Goal: Information Seeking & Learning: Find contact information

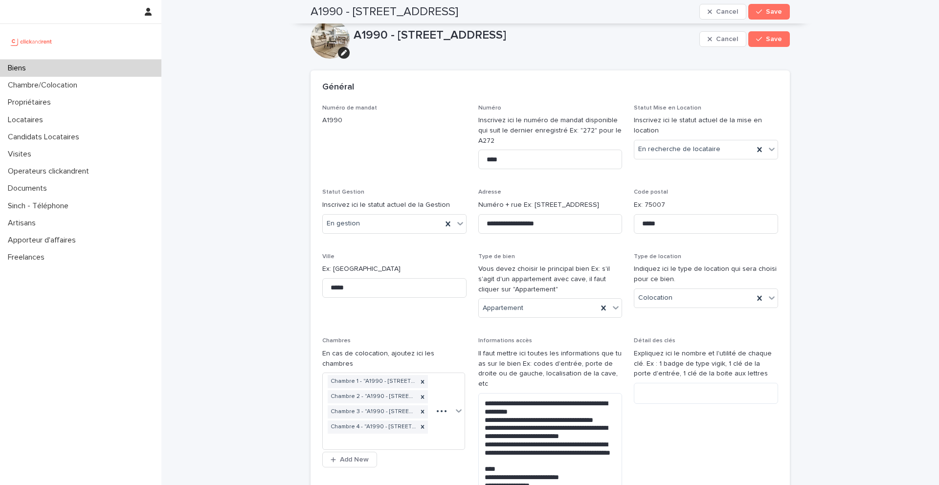
scroll to position [1373, 0]
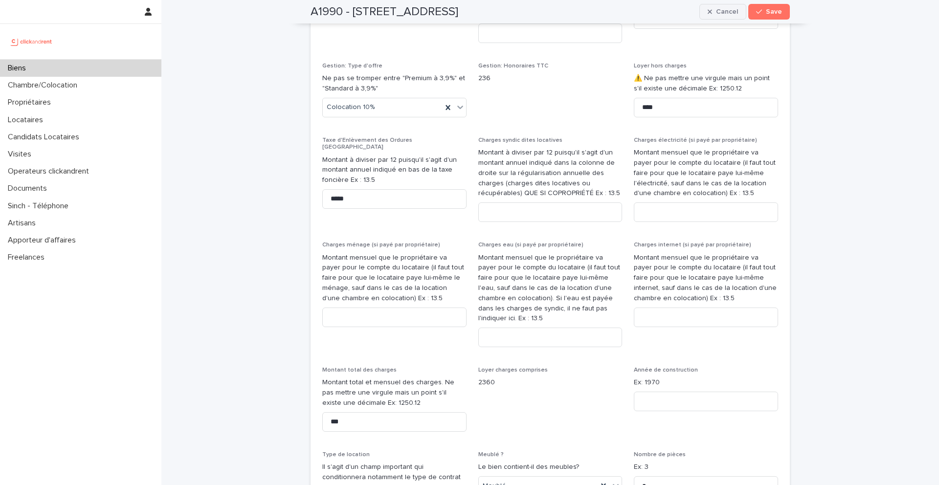
click at [712, 11] on icon "button" at bounding box center [710, 11] width 4 height 7
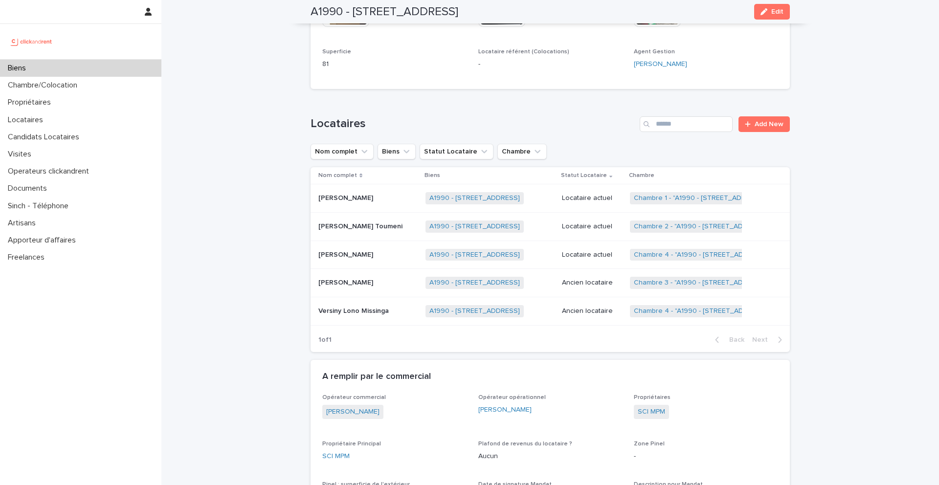
scroll to position [412, 0]
click at [37, 62] on div "Biens" at bounding box center [80, 68] width 161 height 17
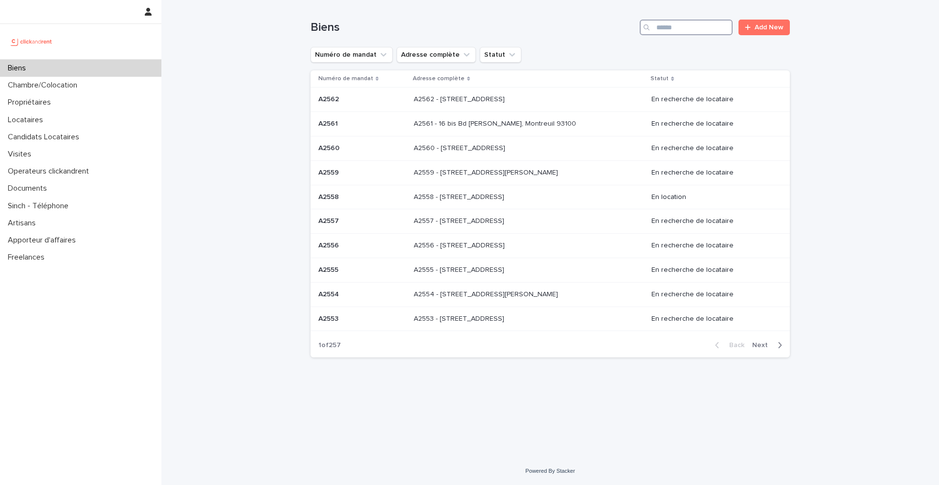
click at [714, 26] on input "Search" at bounding box center [686, 28] width 93 height 16
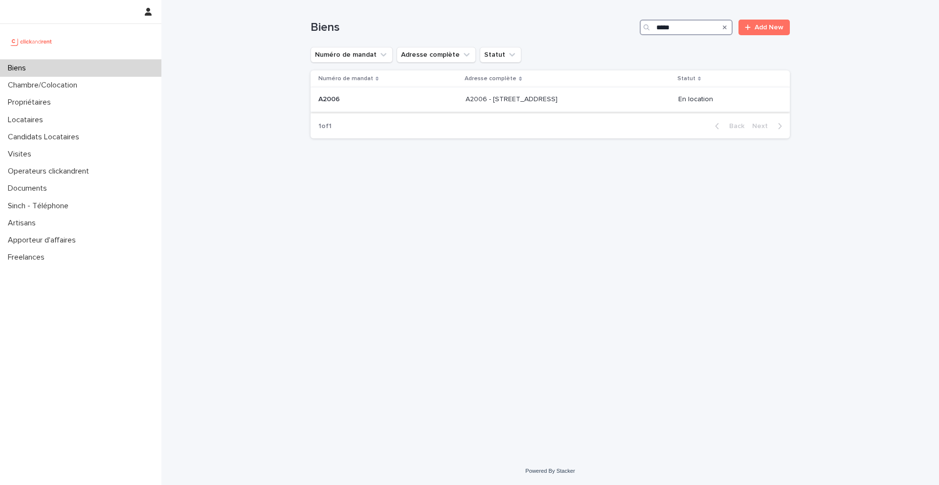
type input "*****"
click at [474, 100] on p "A2006 - 5 Rue Du 8e Bataillon de Chasseurs, Amiens 80000" at bounding box center [513, 98] width 94 height 10
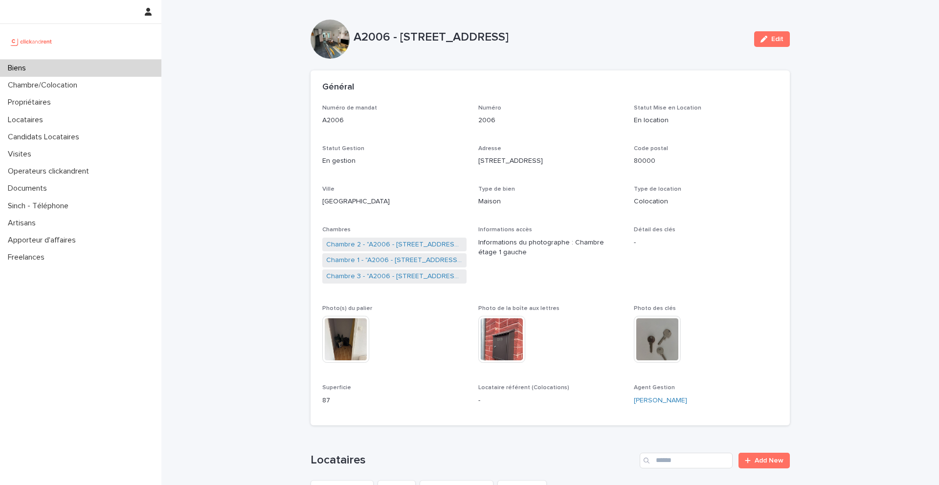
drag, startPoint x: 692, startPoint y: 36, endPoint x: 402, endPoint y: 34, distance: 290.1
click at [401, 34] on p "A2006 - 5 Rue Du 8e Bataillon de Chasseurs, Amiens 80000" at bounding box center [550, 37] width 393 height 14
copy p "5 Rue Du 8e Bataillon de Chasseurs, Amiens 80000"
click at [43, 68] on div "Biens" at bounding box center [80, 68] width 161 height 17
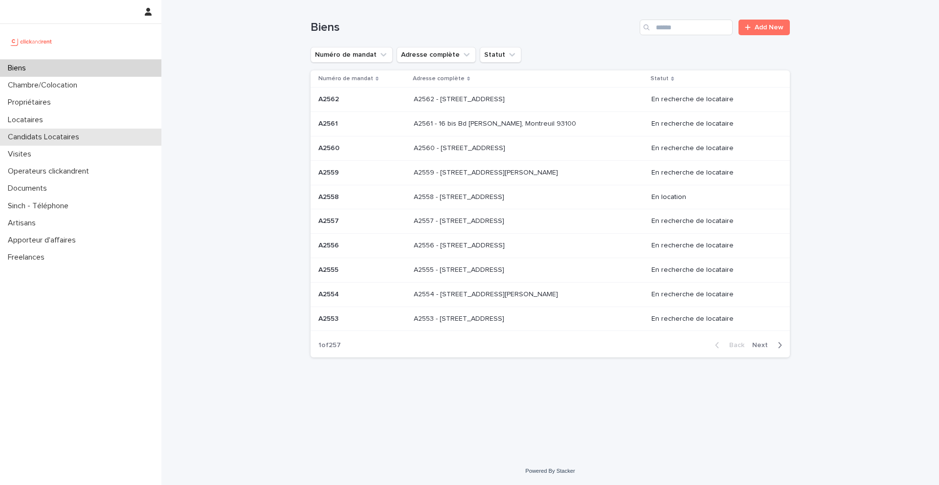
click at [89, 132] on div "Candidats Locataires" at bounding box center [80, 137] width 161 height 17
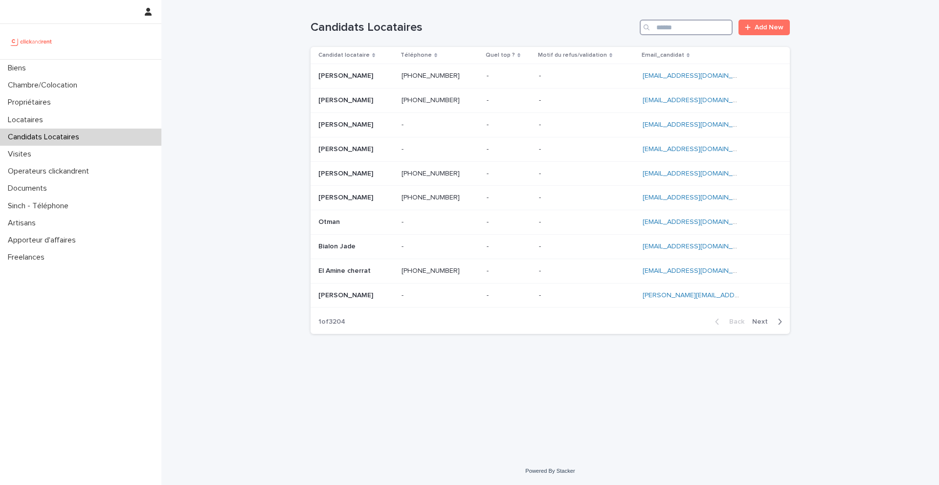
click at [716, 30] on input "Search" at bounding box center [686, 28] width 93 height 16
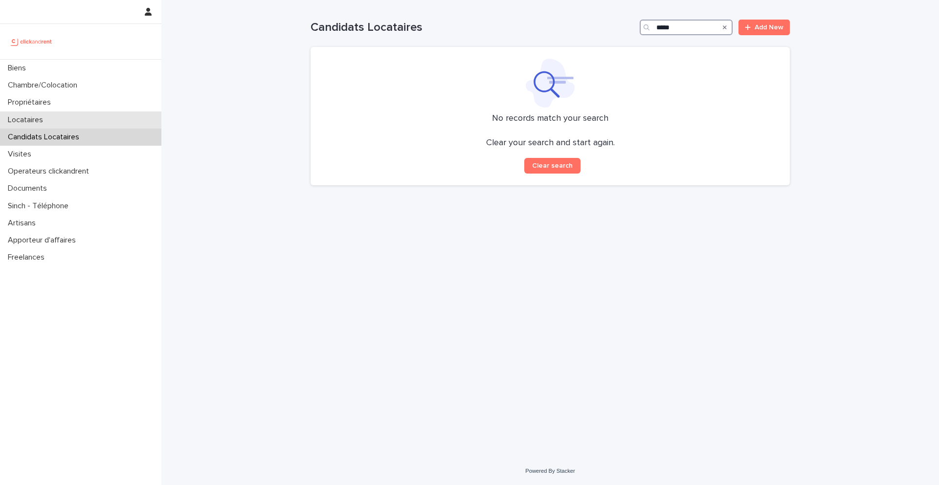
type input "*****"
click at [58, 123] on div "Locataires" at bounding box center [80, 120] width 161 height 17
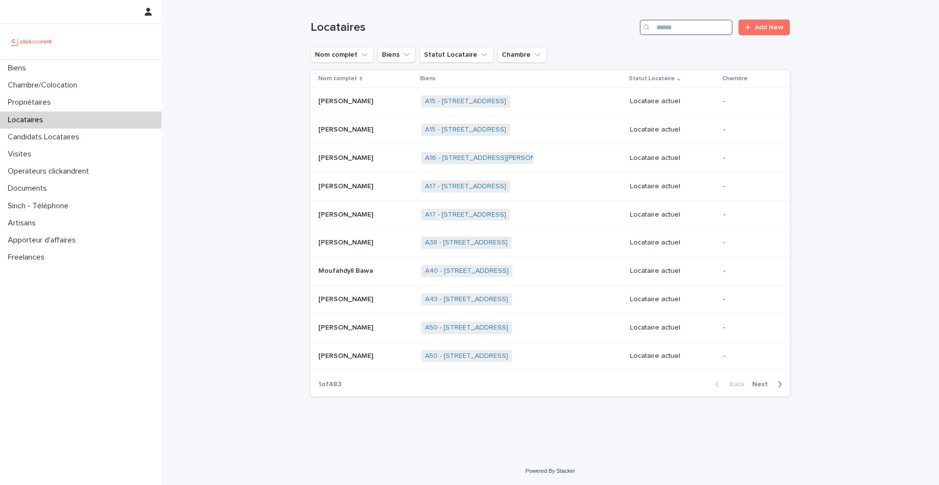
click at [706, 28] on input "Search" at bounding box center [686, 28] width 93 height 16
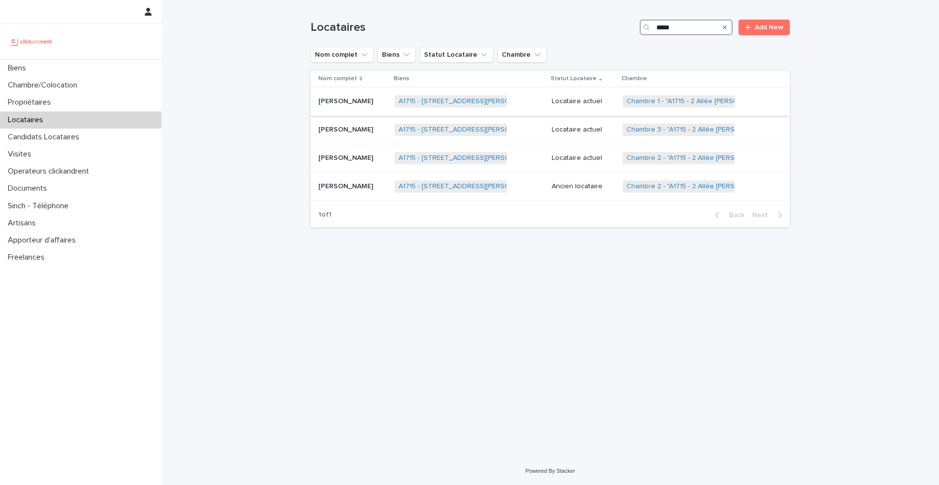
type input "*****"
click at [354, 102] on p "Leslie Membe" at bounding box center [346, 100] width 57 height 10
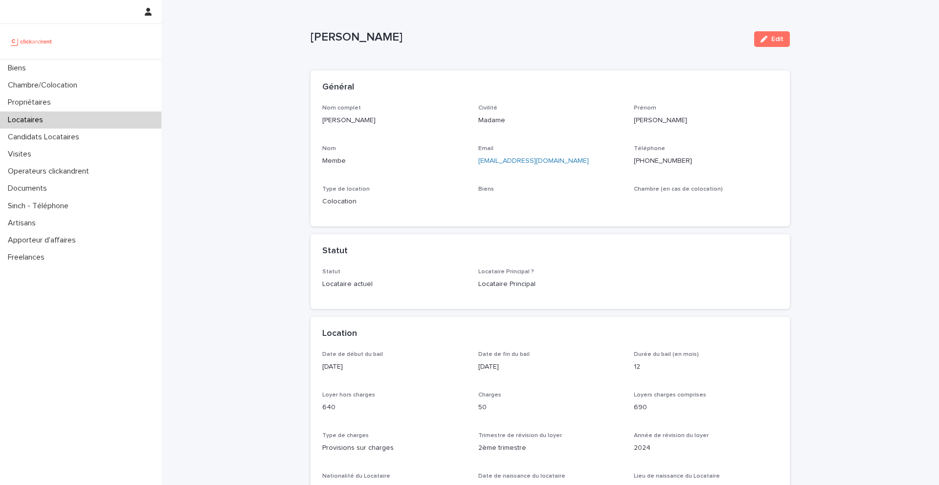
click at [662, 159] on ringoverc2c-number-84e06f14122c "+33769441906" at bounding box center [663, 160] width 58 height 7
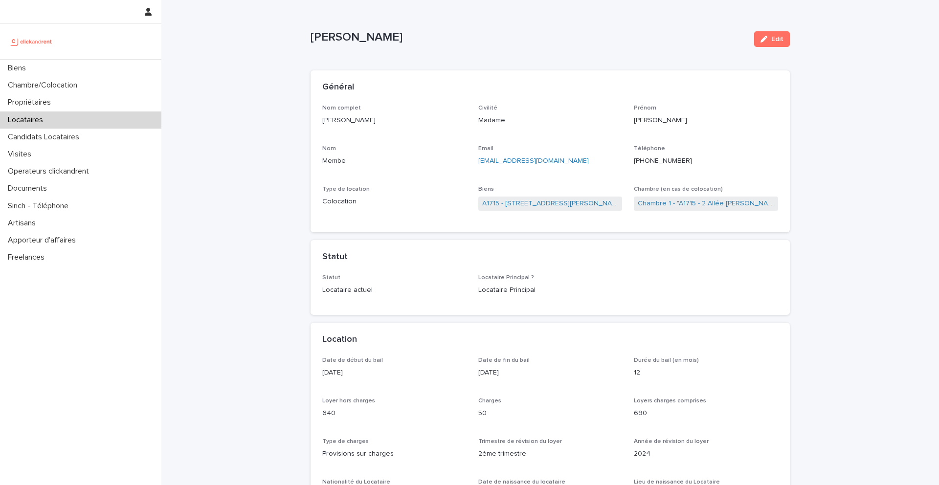
click at [52, 119] on div "Locataires" at bounding box center [80, 120] width 161 height 17
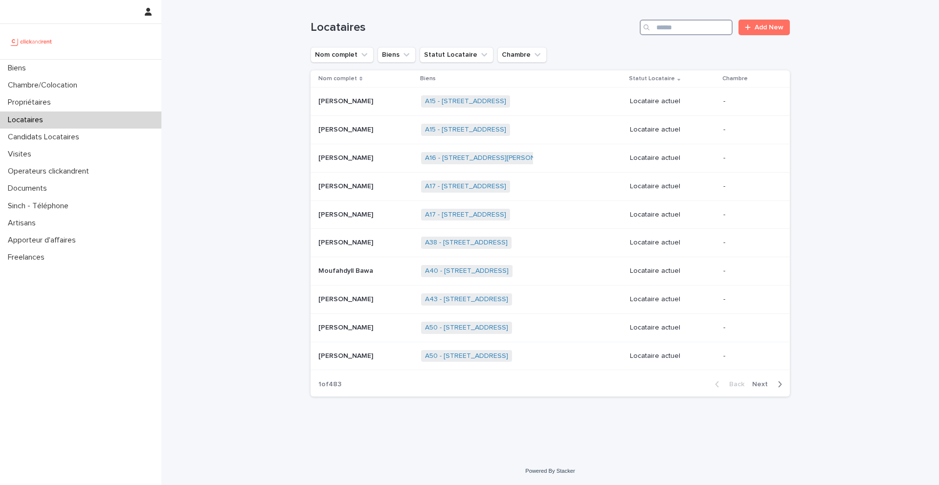
click at [699, 29] on input "Search" at bounding box center [686, 28] width 93 height 16
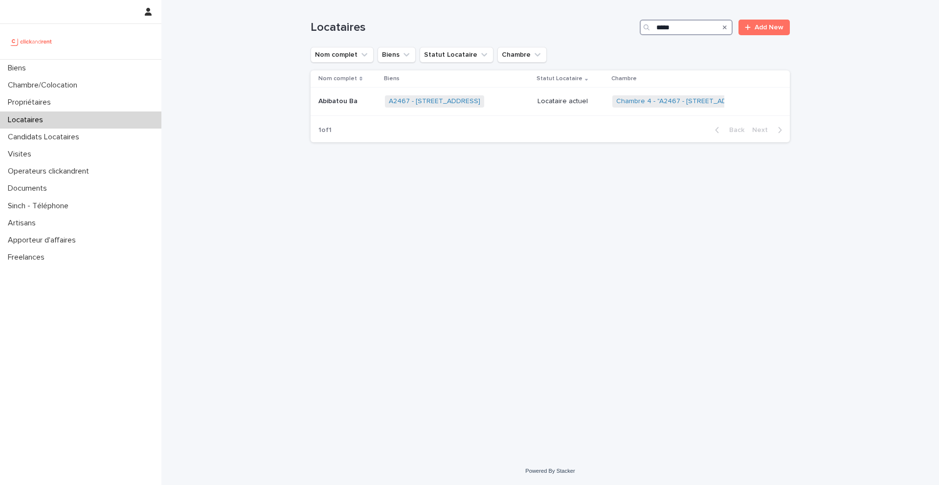
type input "*****"
click at [703, 28] on input "*****" at bounding box center [686, 28] width 93 height 16
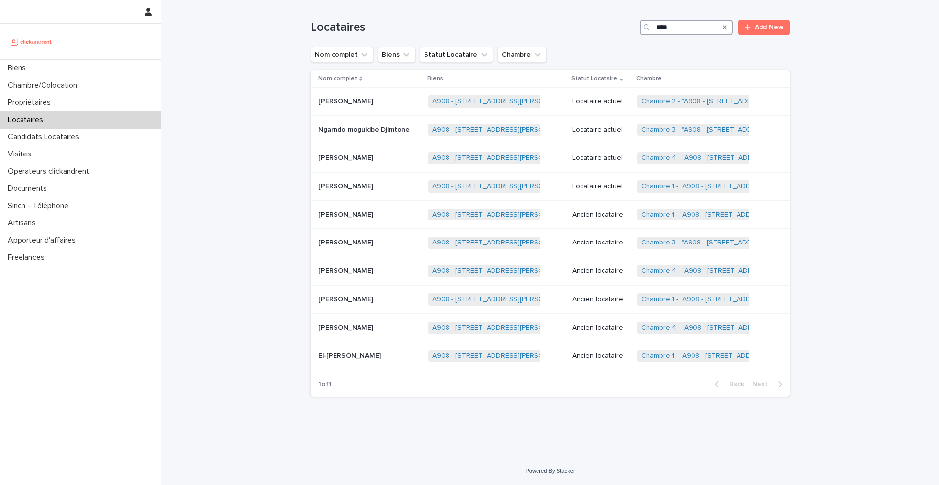
type input "****"
click at [680, 25] on input "****" at bounding box center [686, 28] width 93 height 16
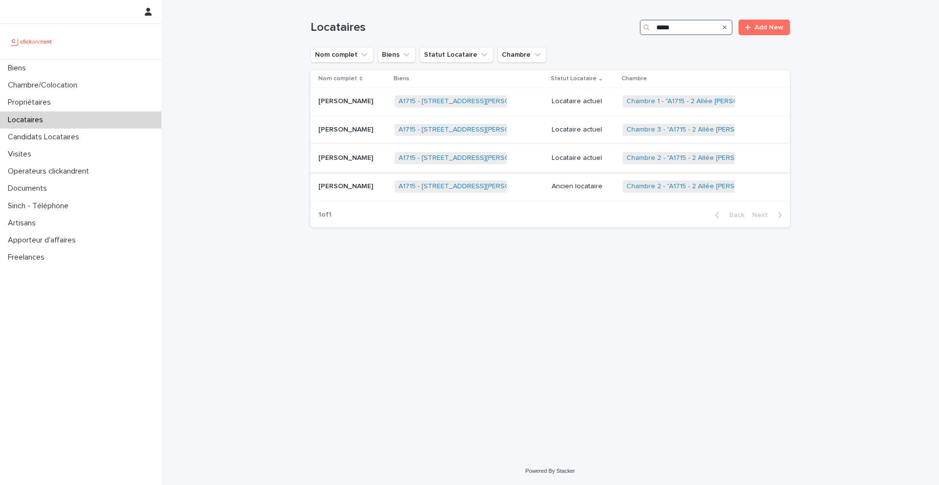
type input "*****"
click at [373, 158] on p at bounding box center [352, 158] width 68 height 8
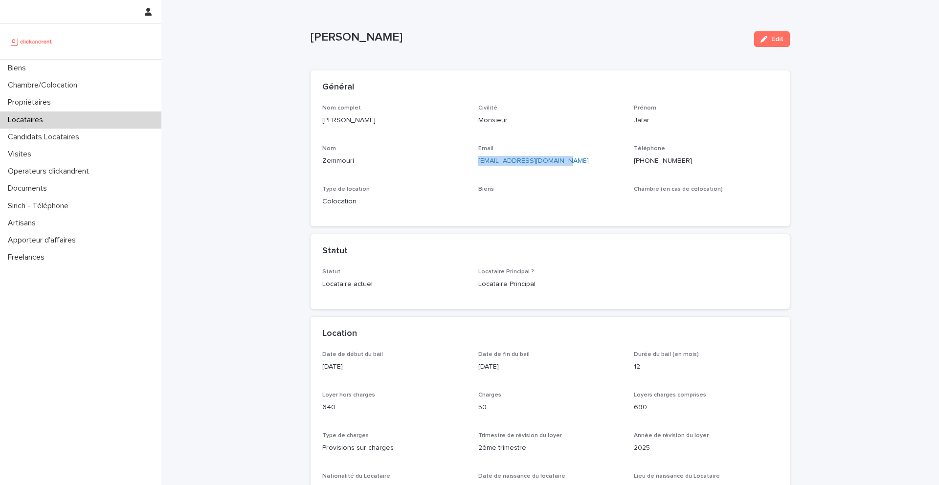
drag, startPoint x: 568, startPoint y: 163, endPoint x: 478, endPoint y: 163, distance: 90.0
click at [478, 163] on p "jafarzemmouri1@gmail.com" at bounding box center [550, 161] width 144 height 10
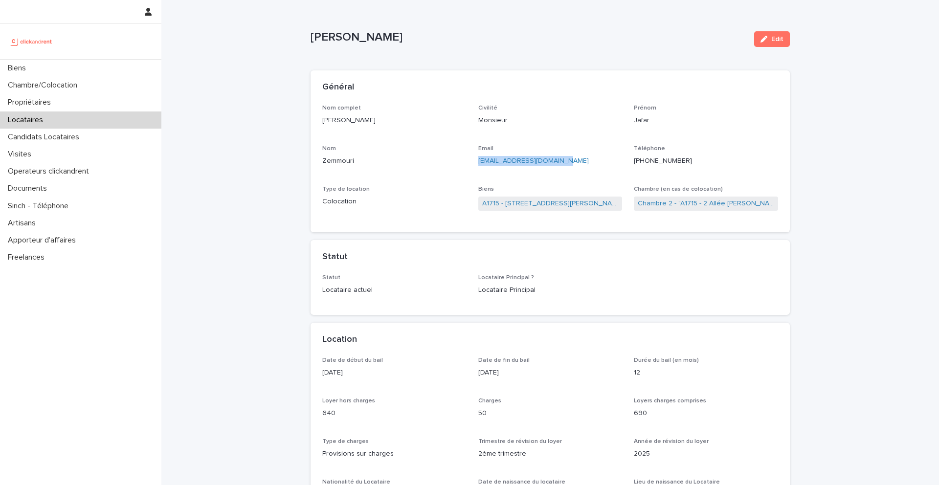
copy link "jafarzemmouri1@gmail.com"
click at [537, 202] on link "A1715 - 2 Allée Claire Bretécher, Colombes 92700" at bounding box center [550, 204] width 136 height 10
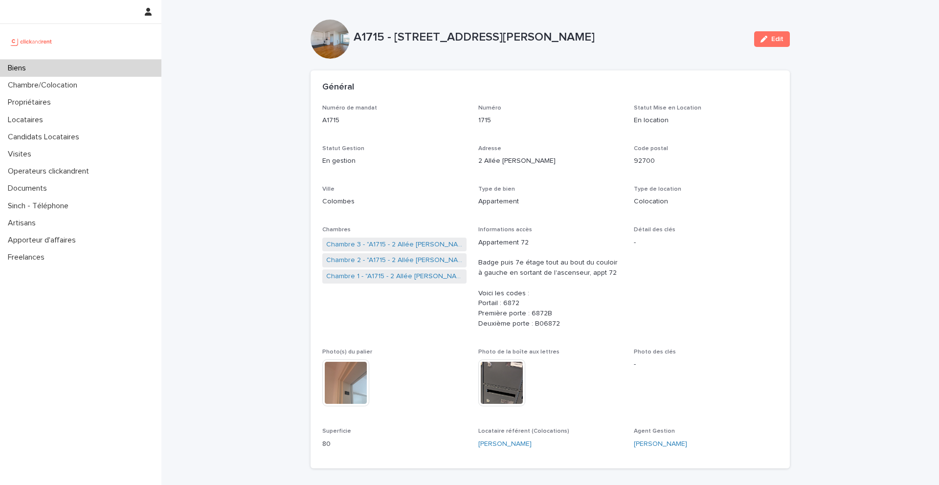
drag, startPoint x: 623, startPoint y: 41, endPoint x: 395, endPoint y: 38, distance: 227.9
click at [395, 38] on p "A1715 - 2 Allée Claire Bretécher, Colombes 92700" at bounding box center [550, 37] width 393 height 14
drag, startPoint x: 619, startPoint y: 38, endPoint x: 397, endPoint y: 32, distance: 222.1
click at [396, 32] on p "A1715 - 2 Allée Claire Bretécher, Colombes 92700" at bounding box center [550, 37] width 393 height 14
copy p "2 Allée Claire Bretécher, Colombes 92700"
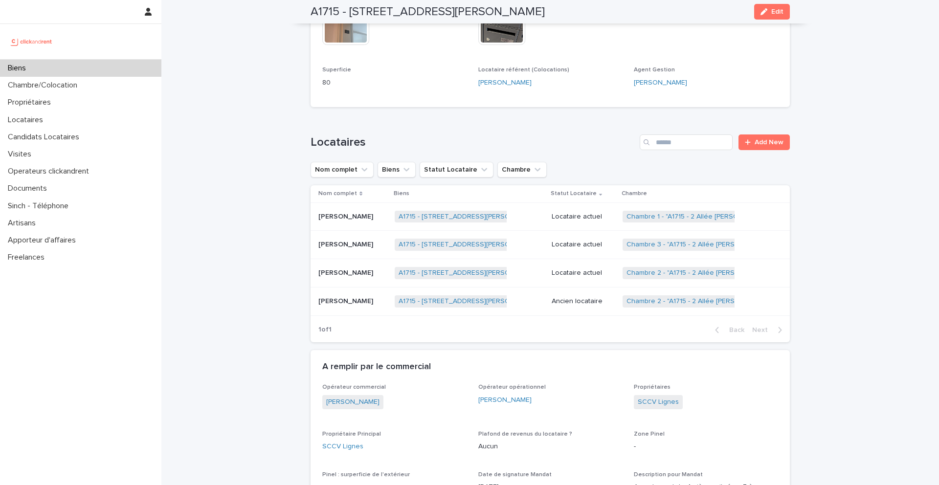
scroll to position [370, 0]
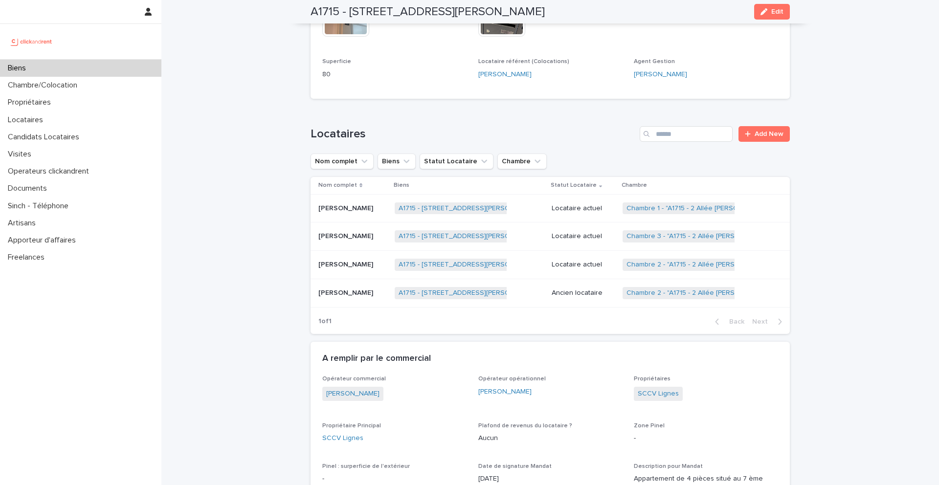
click at [357, 268] on p "Jafar Zemmouri" at bounding box center [346, 264] width 57 height 10
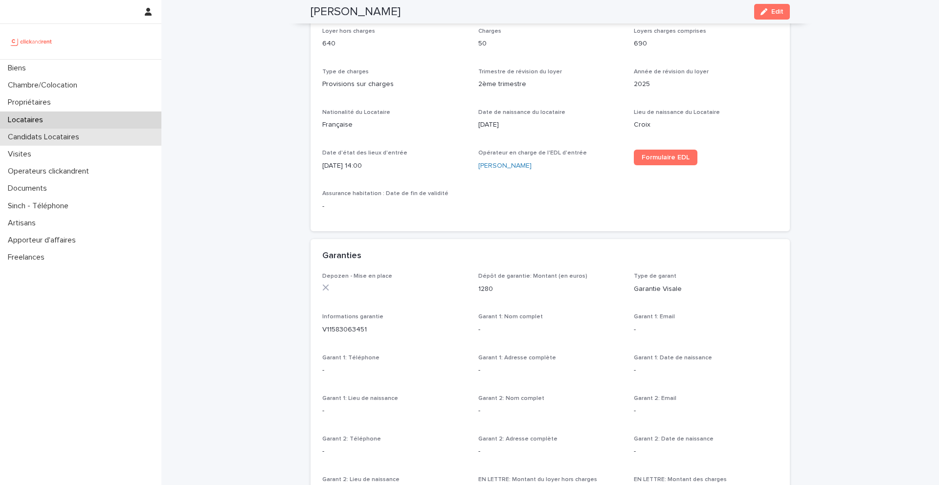
click at [67, 137] on p "Candidats Locataires" at bounding box center [45, 137] width 83 height 9
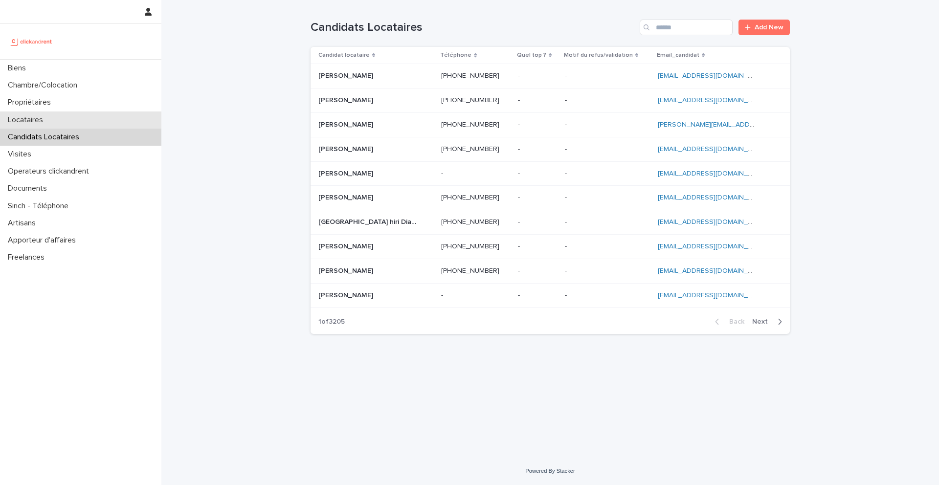
click at [62, 120] on div "Locataires" at bounding box center [80, 120] width 161 height 17
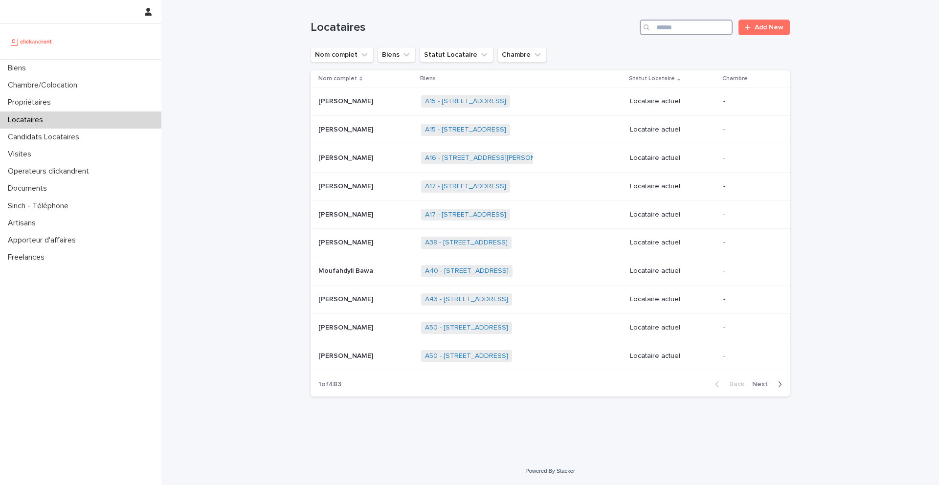
click at [684, 30] on input "Search" at bounding box center [686, 28] width 93 height 16
click at [62, 135] on p "Candidats Locataires" at bounding box center [45, 137] width 83 height 9
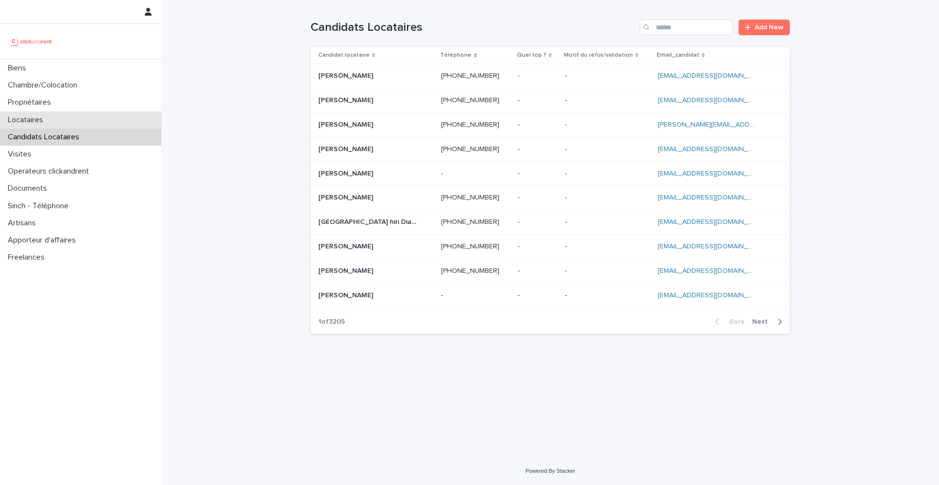
click at [64, 119] on div "Locataires" at bounding box center [80, 120] width 161 height 17
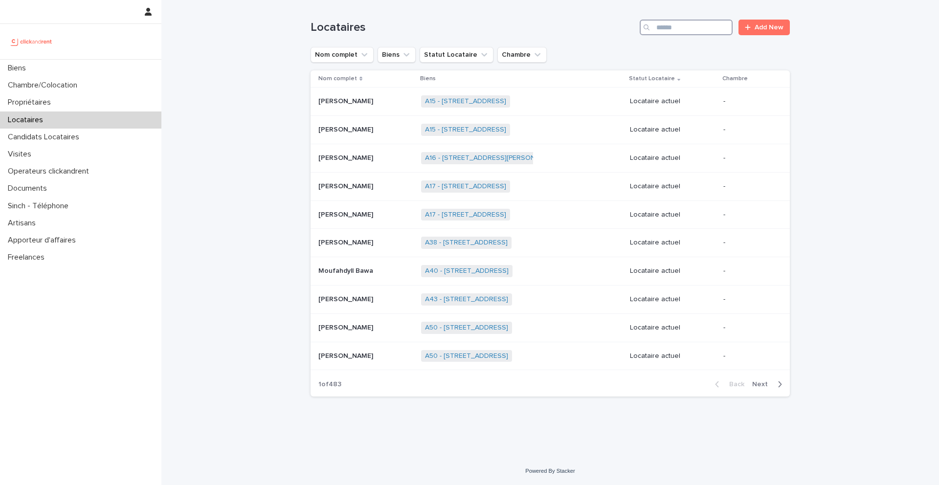
click at [676, 27] on input "Search" at bounding box center [686, 28] width 93 height 16
click at [96, 136] on div "Candidats Locataires" at bounding box center [80, 137] width 161 height 17
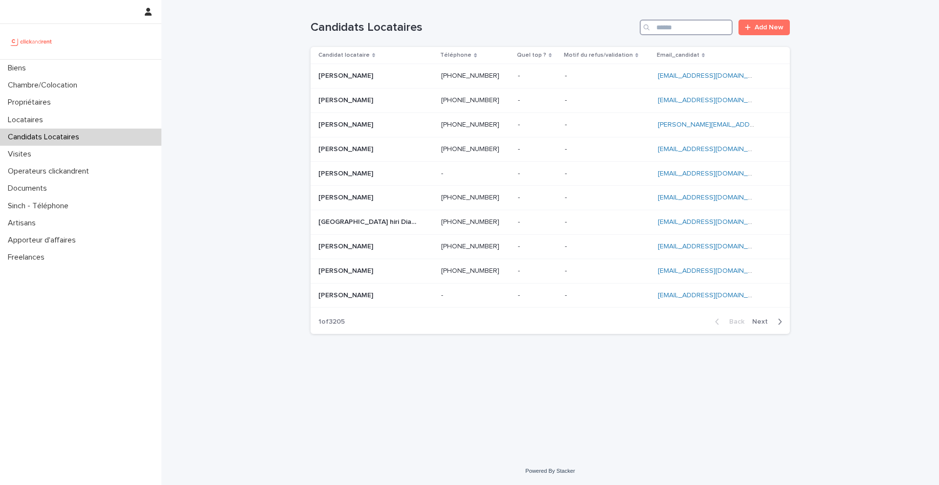
click at [672, 23] on input "Search" at bounding box center [686, 28] width 93 height 16
paste input "**********"
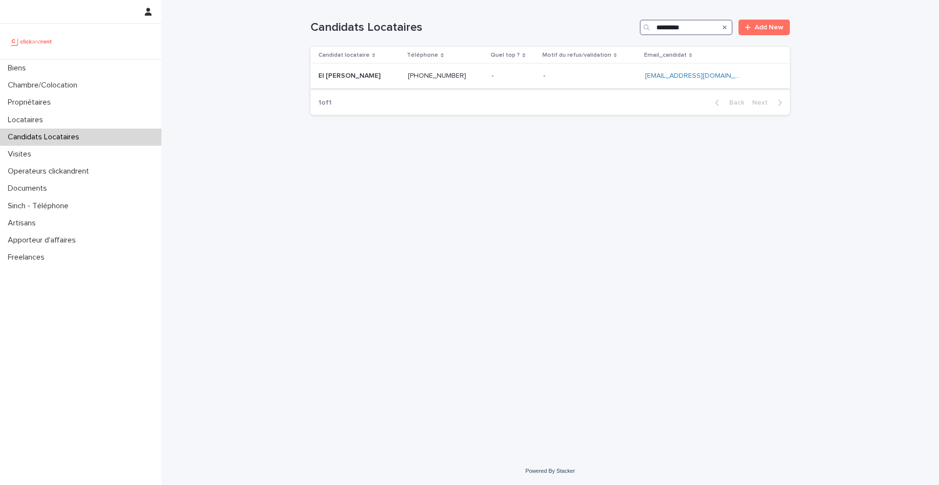
type input "*********"
click at [348, 76] on p "El hadji Diongue" at bounding box center [350, 75] width 64 height 10
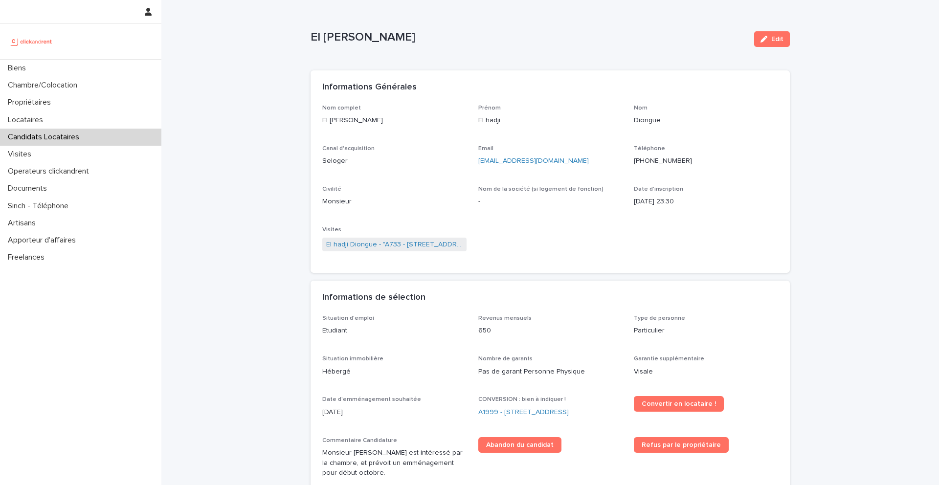
click at [659, 162] on ringoverc2c-number-84e06f14122c "+33634432711" at bounding box center [663, 160] width 58 height 7
click at [43, 112] on div "Locataires" at bounding box center [80, 120] width 161 height 17
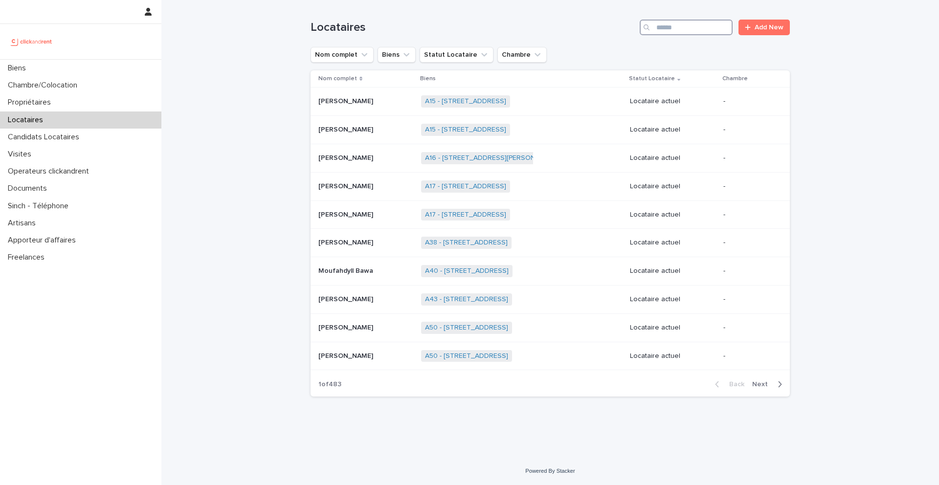
click at [676, 29] on input "Search" at bounding box center [686, 28] width 93 height 16
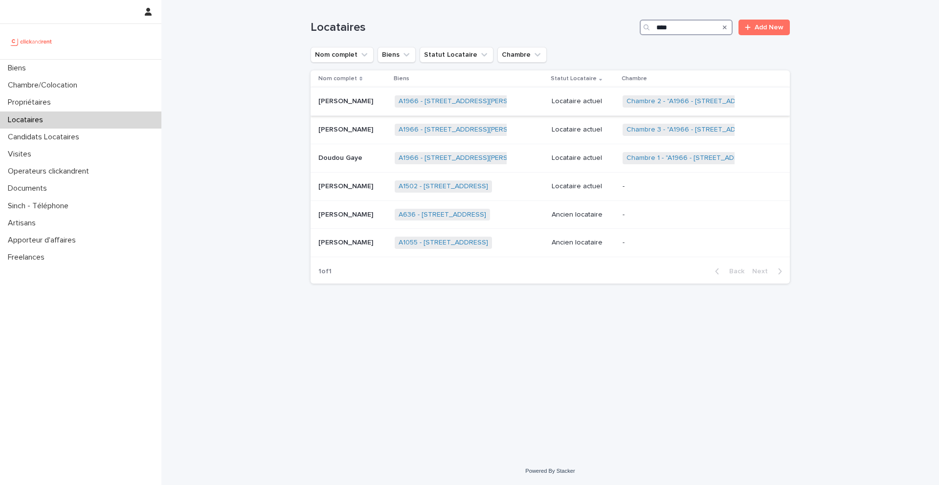
type input "****"
click at [348, 104] on p "Djiby Gaye" at bounding box center [346, 100] width 57 height 10
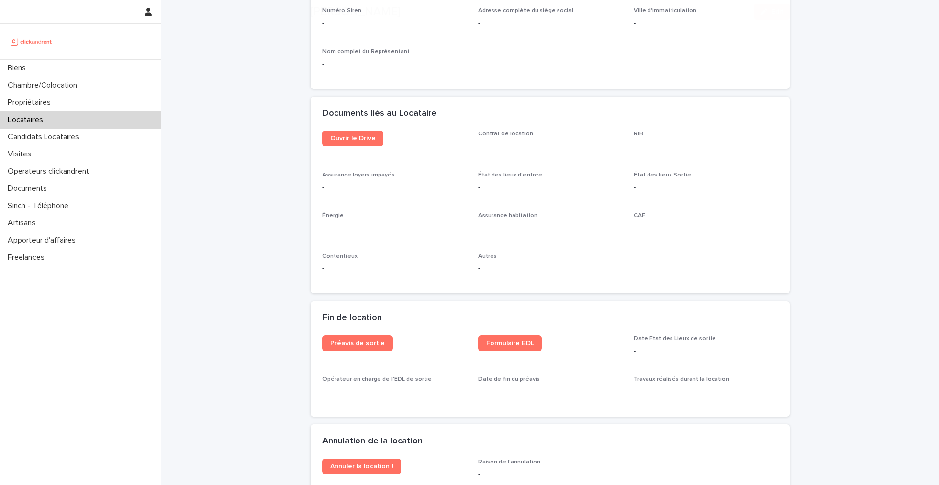
scroll to position [1186, 0]
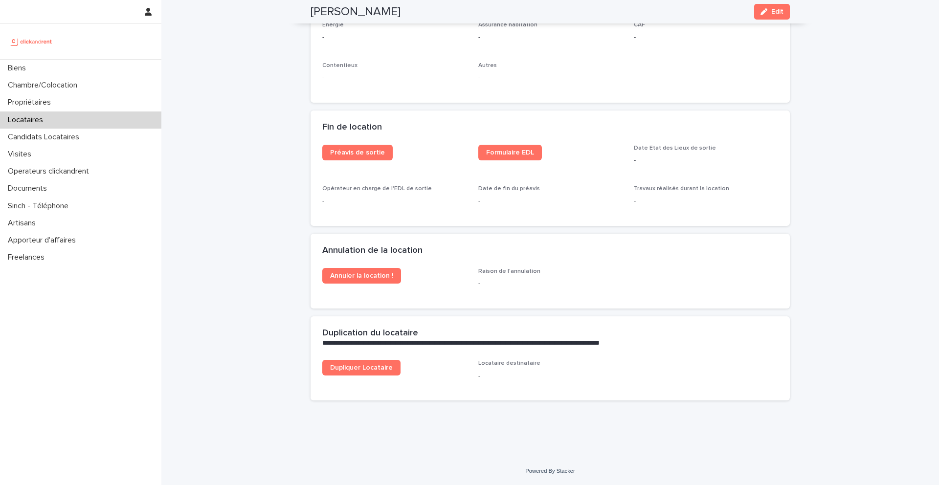
click at [343, 160] on div "Préavis de sortie" at bounding box center [394, 156] width 144 height 23
click at [357, 154] on span "Préavis de sortie" at bounding box center [357, 152] width 55 height 7
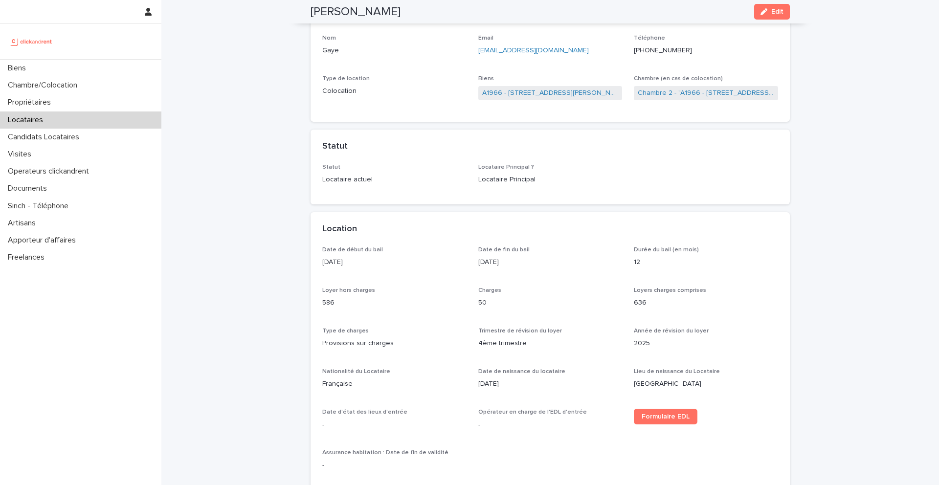
scroll to position [0, 0]
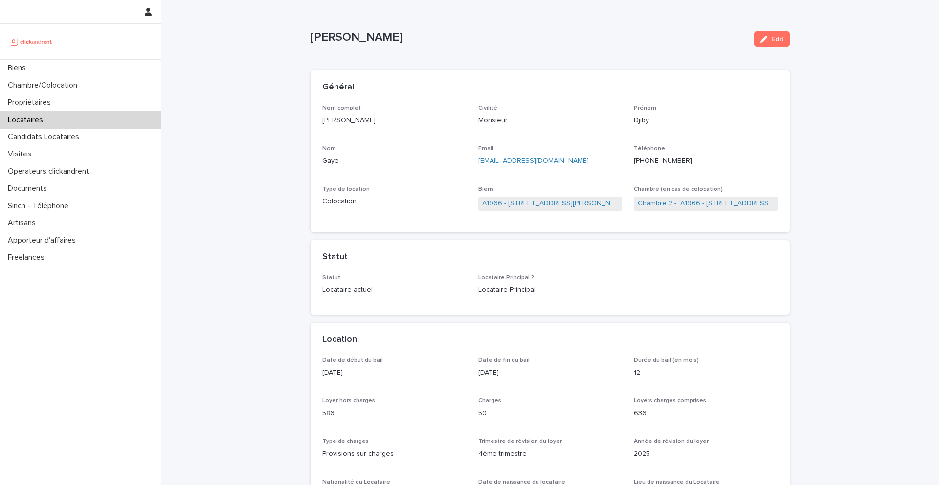
click at [550, 202] on link "A1966 - [STREET_ADDRESS][PERSON_NAME]" at bounding box center [550, 204] width 136 height 10
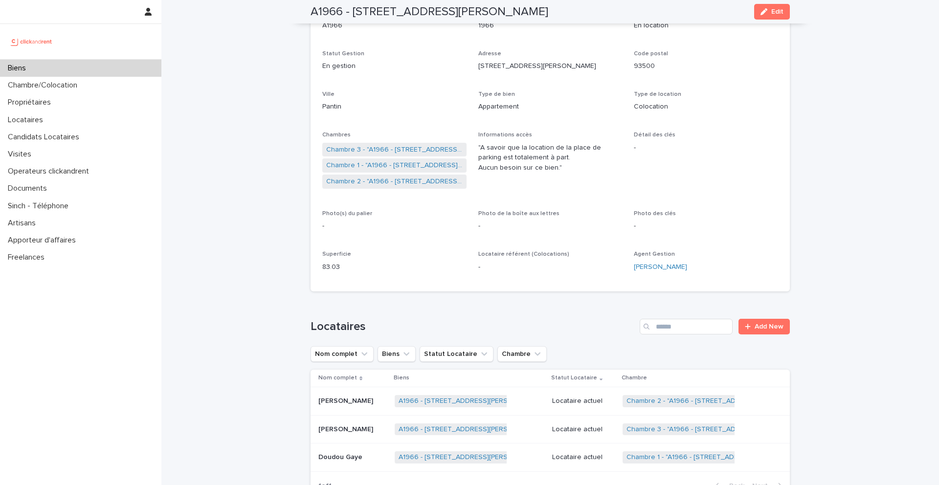
scroll to position [92, 0]
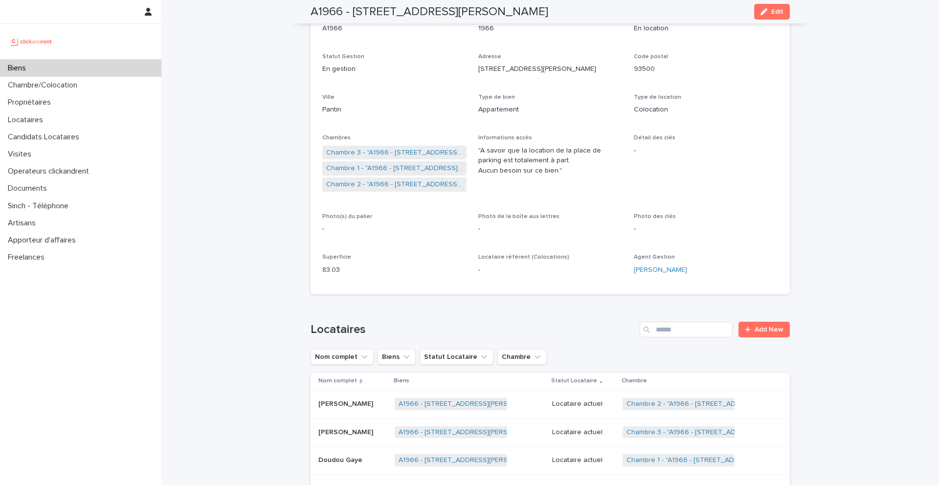
click at [333, 401] on p "Djiby Gaye" at bounding box center [346, 403] width 57 height 10
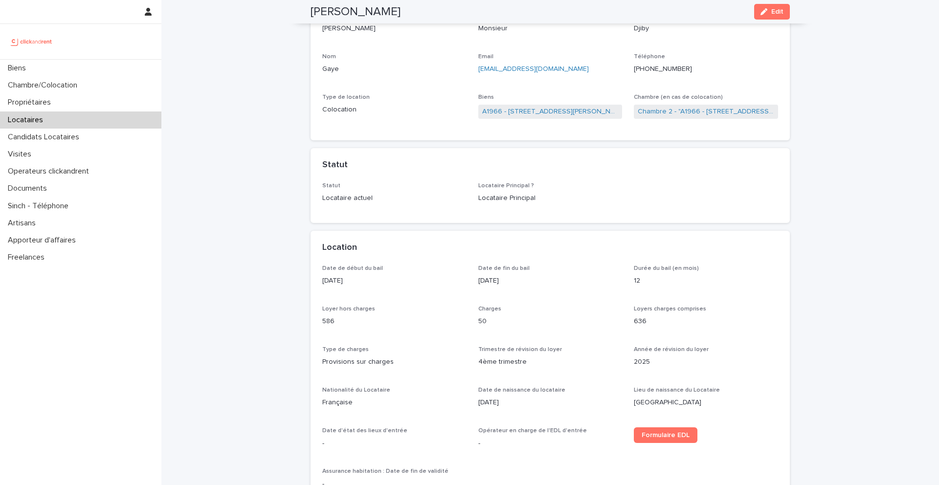
scroll to position [69, 0]
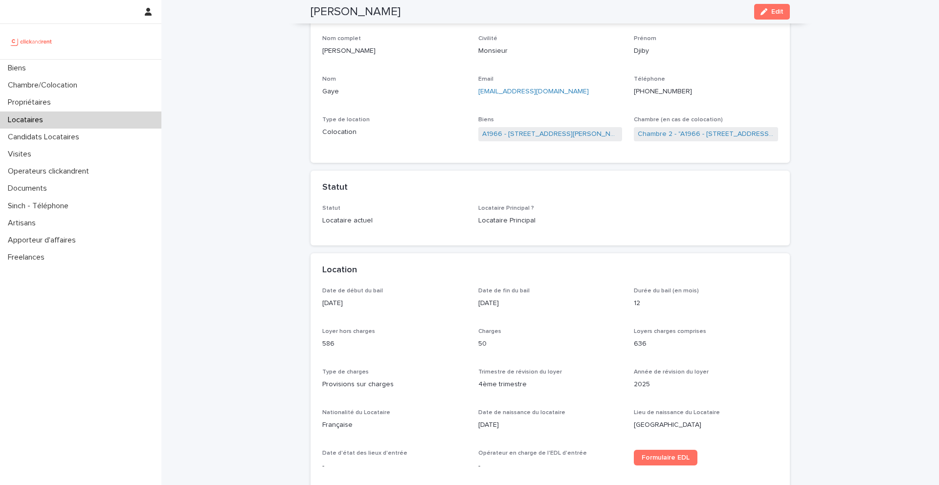
click at [665, 91] on ringoverc2c-number-84e06f14122c "+33652080117" at bounding box center [663, 91] width 58 height 7
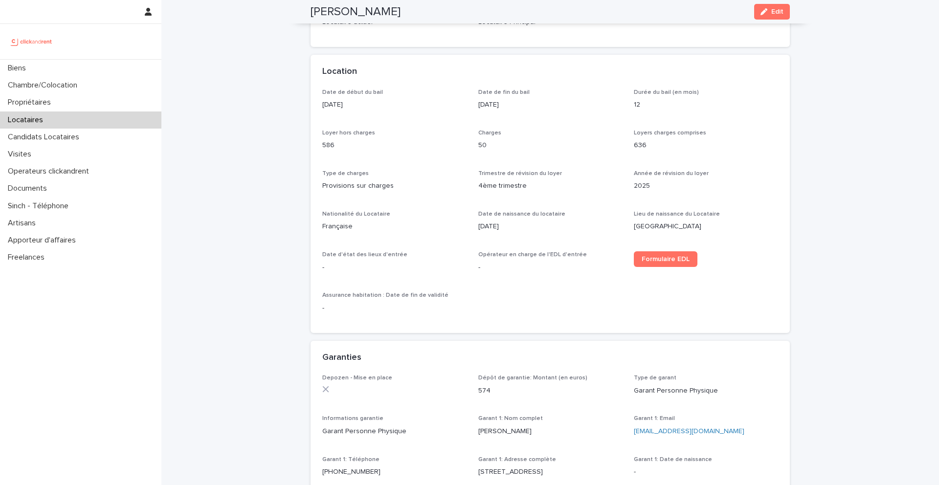
scroll to position [287, 0]
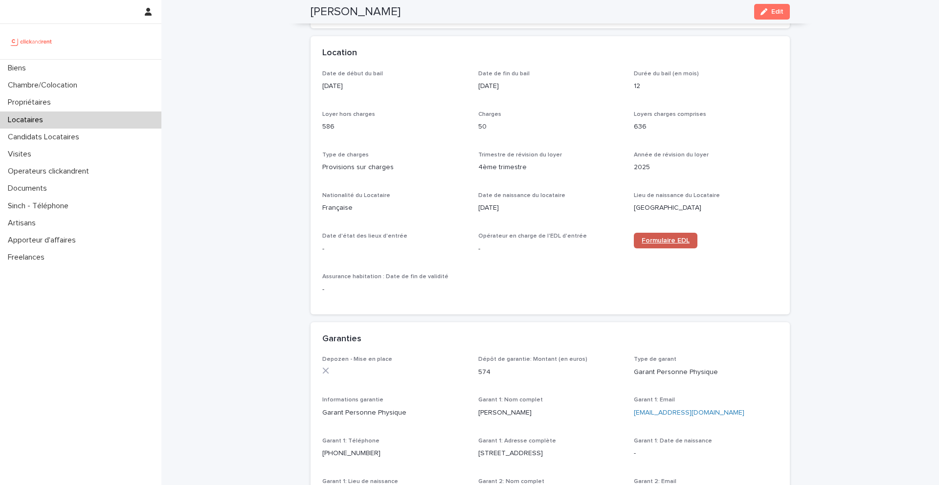
click at [647, 238] on span "Formulaire EDL" at bounding box center [666, 240] width 48 height 7
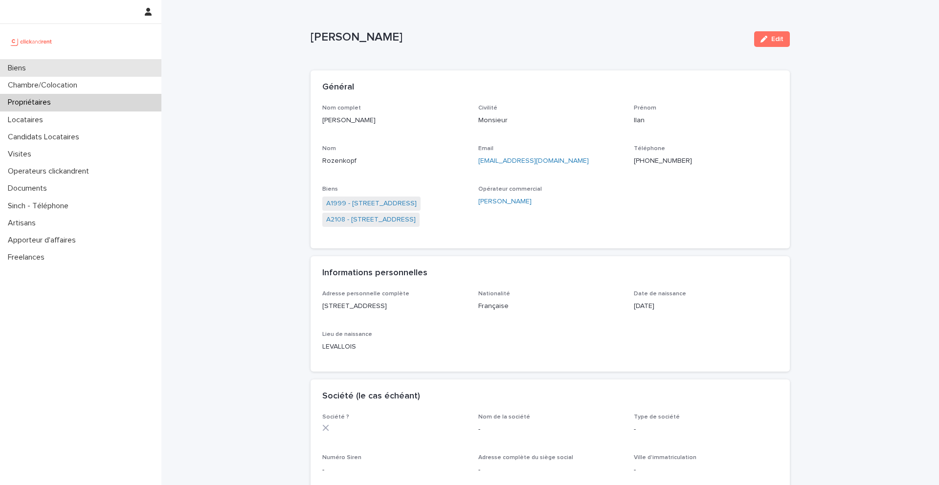
click at [40, 72] on div "Biens" at bounding box center [80, 68] width 161 height 17
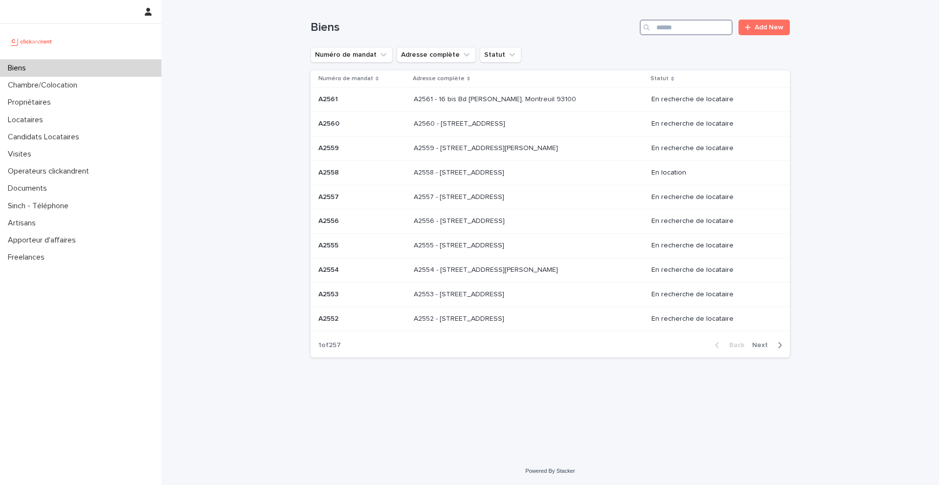
click at [702, 33] on input "Search" at bounding box center [686, 28] width 93 height 16
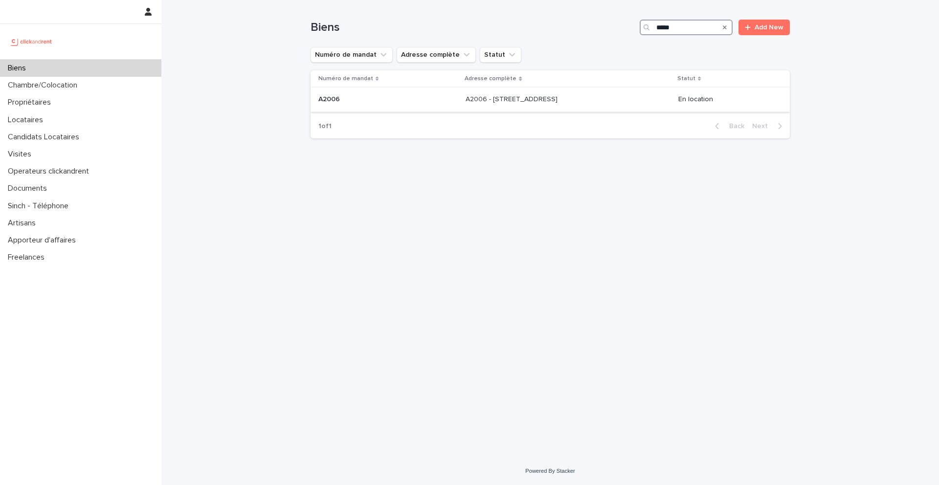
type input "*****"
click at [466, 104] on p "A2006 - 5 Rue Du 8e Bataillon de Chasseurs, Amiens 80000" at bounding box center [513, 98] width 94 height 10
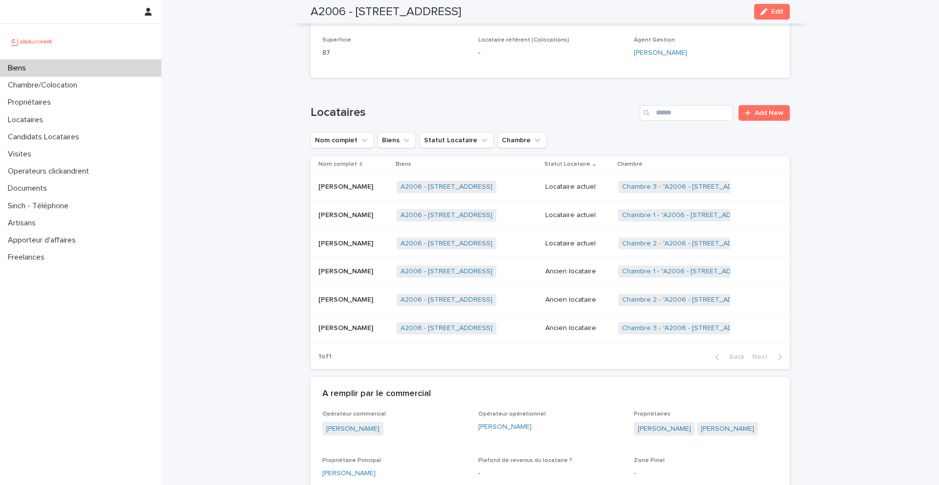
scroll to position [351, 0]
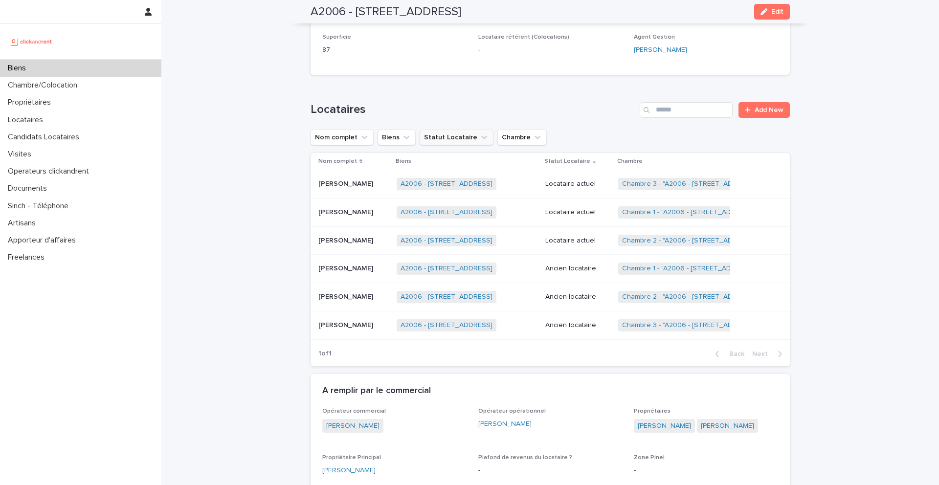
click at [461, 139] on button "Statut Locataire" at bounding box center [457, 138] width 74 height 16
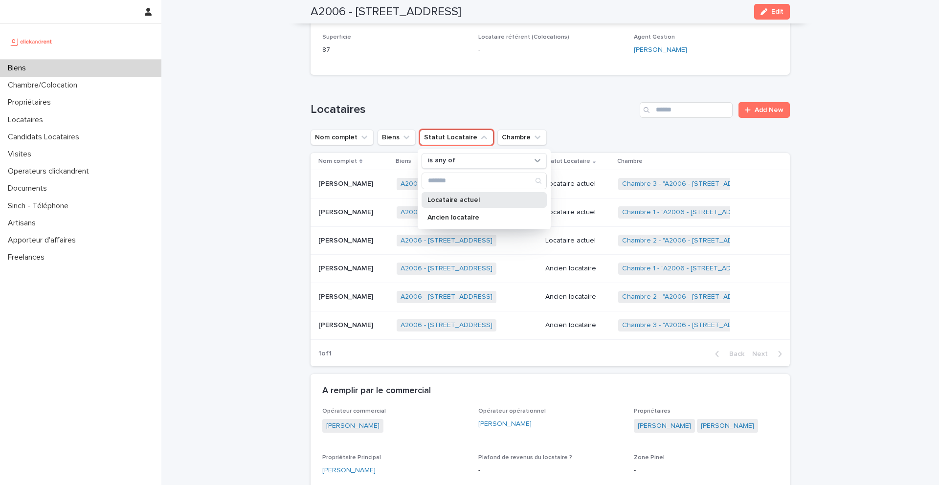
click at [460, 199] on p "Locataire actuel" at bounding box center [479, 200] width 104 height 7
click at [419, 110] on h1 "Locataires" at bounding box center [473, 110] width 325 height 14
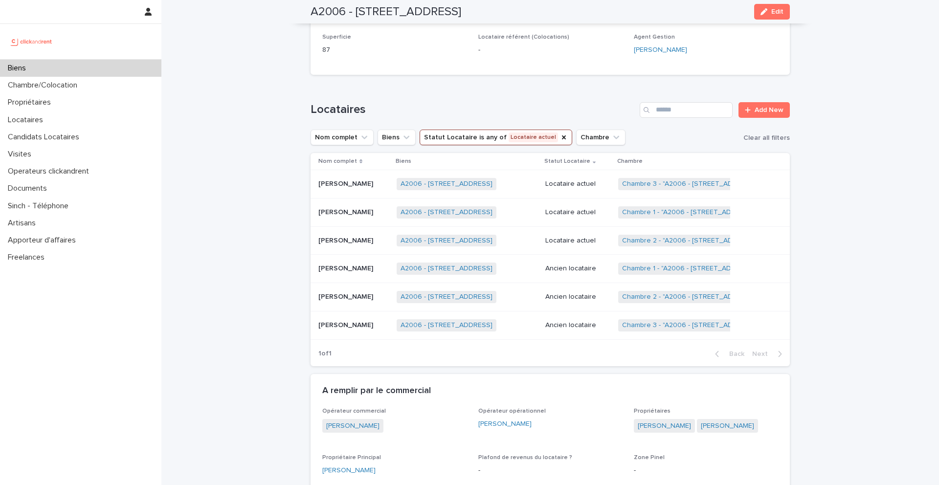
click at [363, 189] on div "Sullyvan Lemki Sullyvan Lemki" at bounding box center [353, 184] width 70 height 16
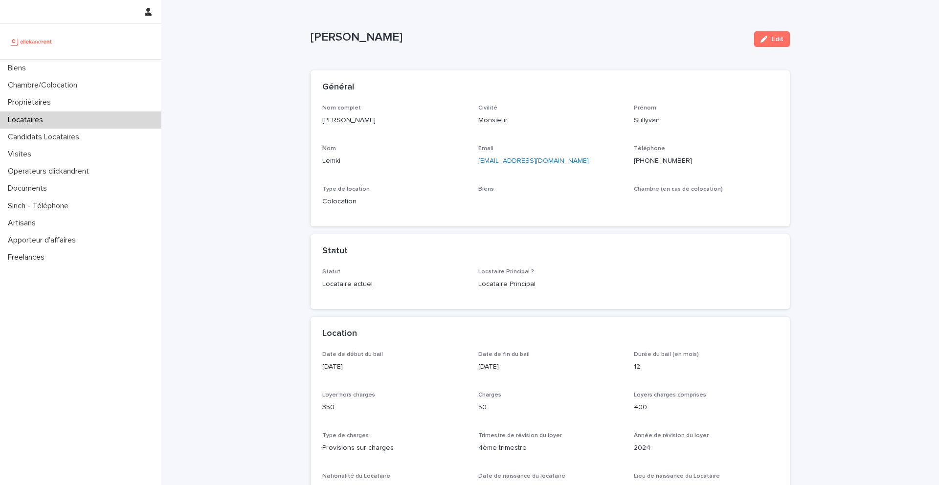
click at [662, 161] on ringoverc2c-number-84e06f14122c "+33751288892" at bounding box center [663, 160] width 58 height 7
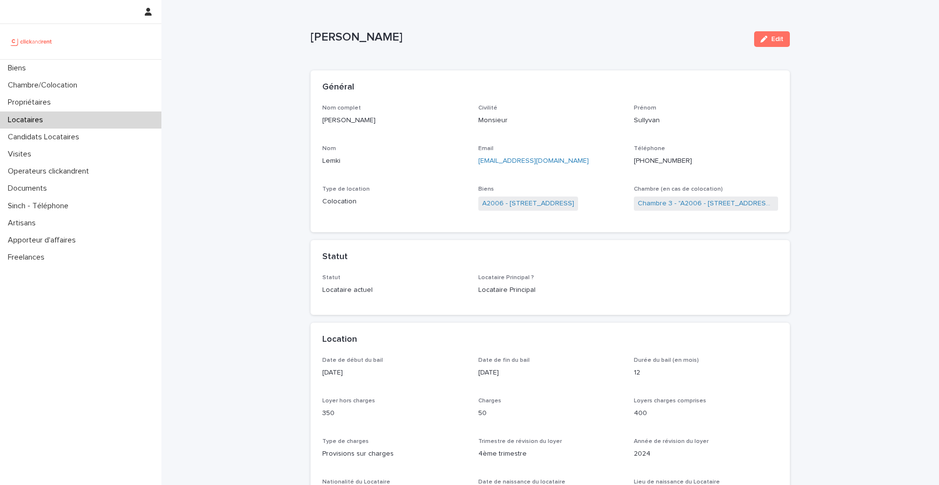
click at [652, 161] on ringoverc2c-number-84e06f14122c "+33751288892" at bounding box center [663, 160] width 58 height 7
click at [665, 165] on p "+33751288892" at bounding box center [706, 161] width 144 height 10
click at [663, 157] on ringoverc2c-number-84e06f14122c "+33751288892" at bounding box center [663, 160] width 58 height 7
click at [553, 203] on link "A2006 - 5 Rue Du 8e Bataillon de Chasseurs, Amiens 80000" at bounding box center [528, 204] width 92 height 10
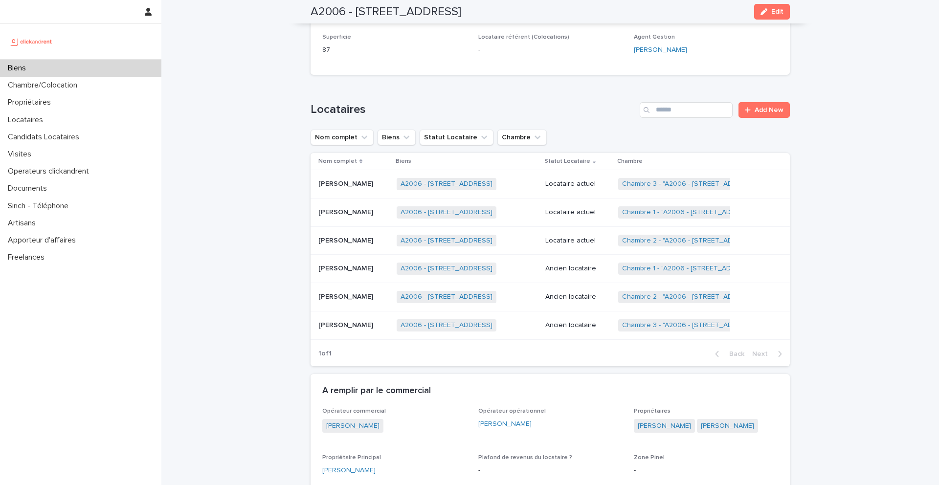
scroll to position [368, 0]
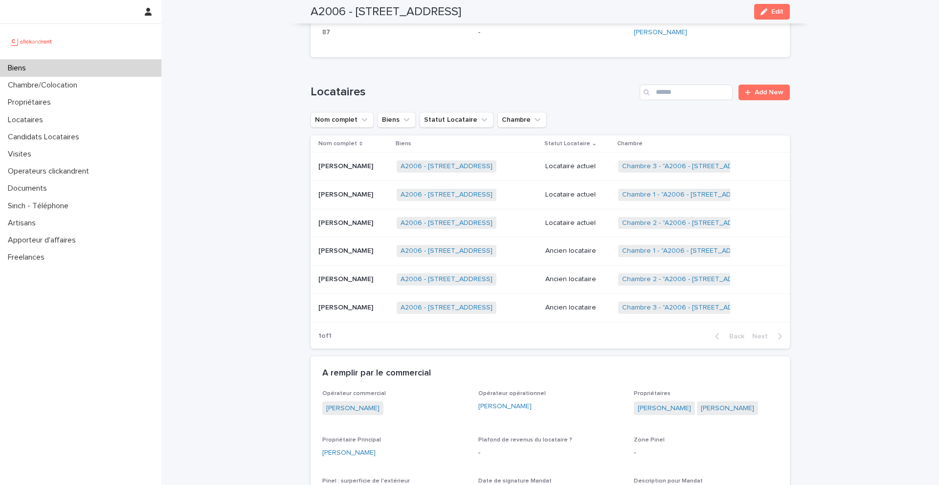
click at [355, 163] on p "Sullyvan Lemki" at bounding box center [346, 165] width 57 height 10
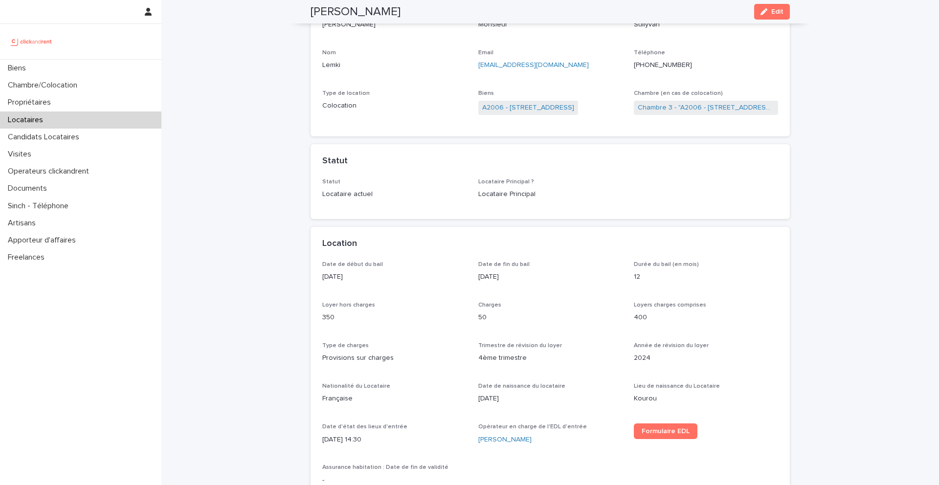
scroll to position [107, 0]
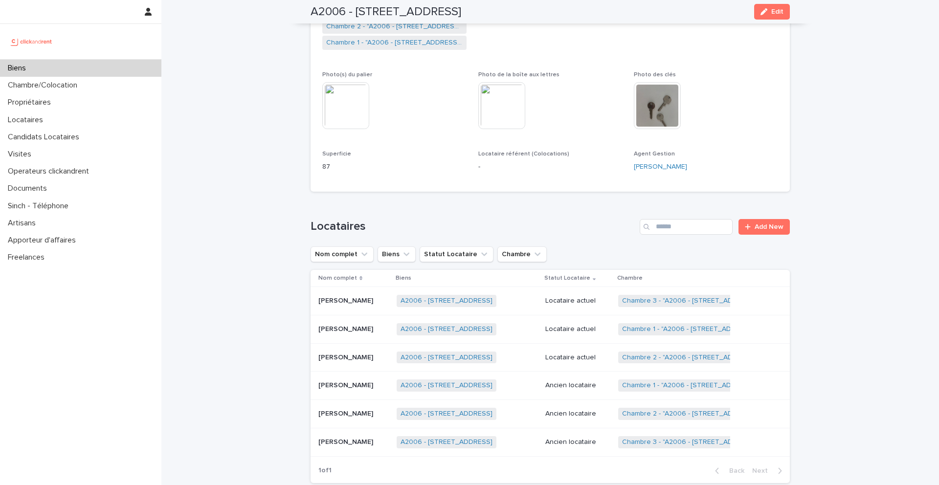
scroll to position [237, 0]
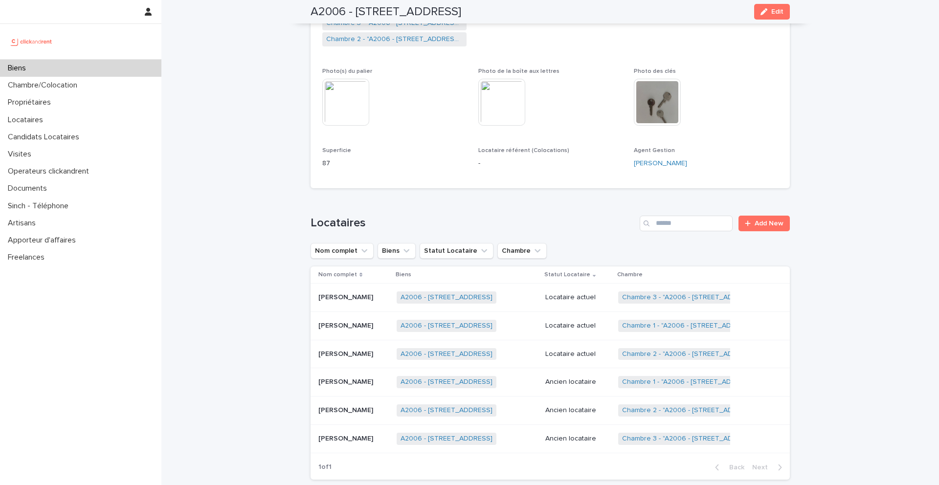
click at [361, 418] on div "Quentin Lejeune Quentin Lejeune" at bounding box center [353, 411] width 70 height 16
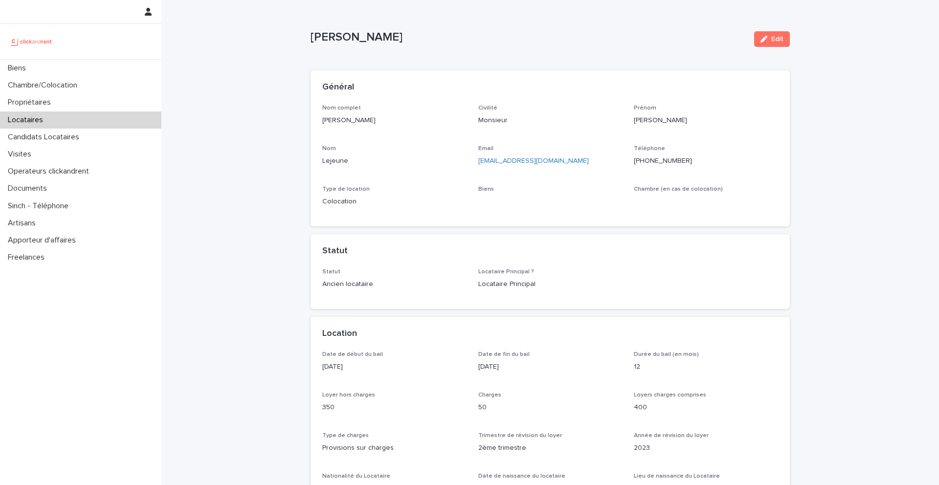
click at [664, 161] on ringoverc2c-number-84e06f14122c "+33672511096" at bounding box center [663, 160] width 58 height 7
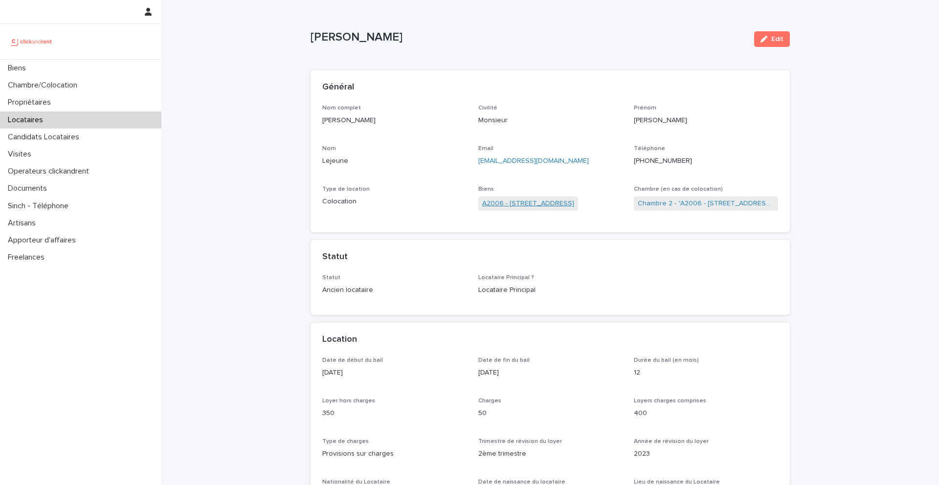
click at [574, 206] on link "A2006 - 5 Rue Du 8e Bataillon de Chasseurs, Amiens 80000" at bounding box center [528, 204] width 92 height 10
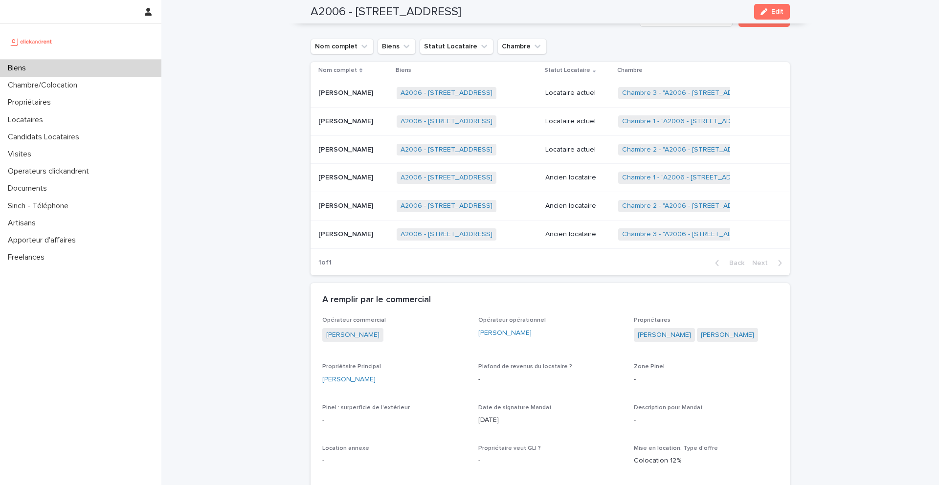
scroll to position [424, 0]
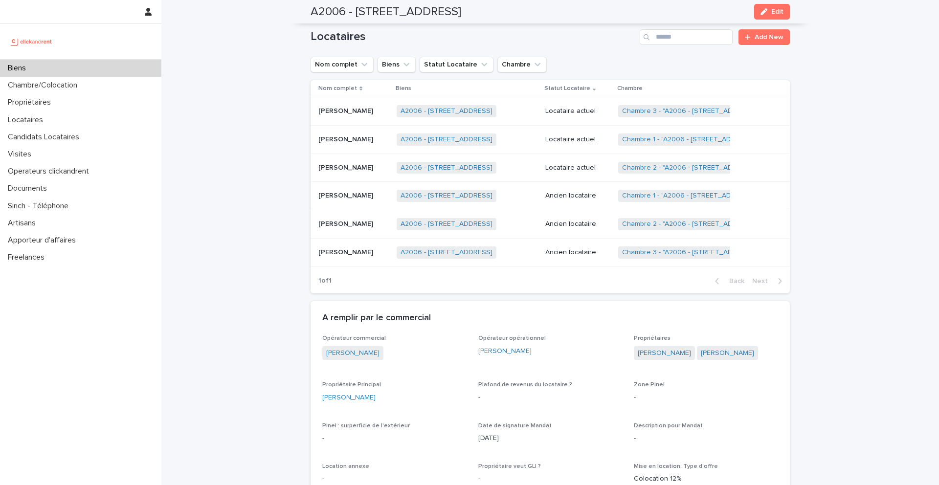
click at [352, 195] on p "Melwan Bouaziz" at bounding box center [346, 195] width 57 height 10
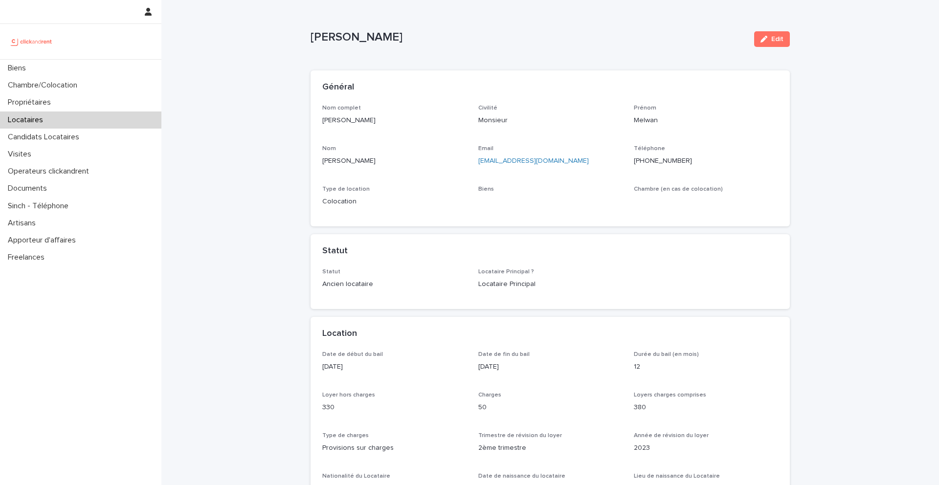
click at [651, 161] on ringoverc2c-number-84e06f14122c "+33769647715" at bounding box center [663, 160] width 58 height 7
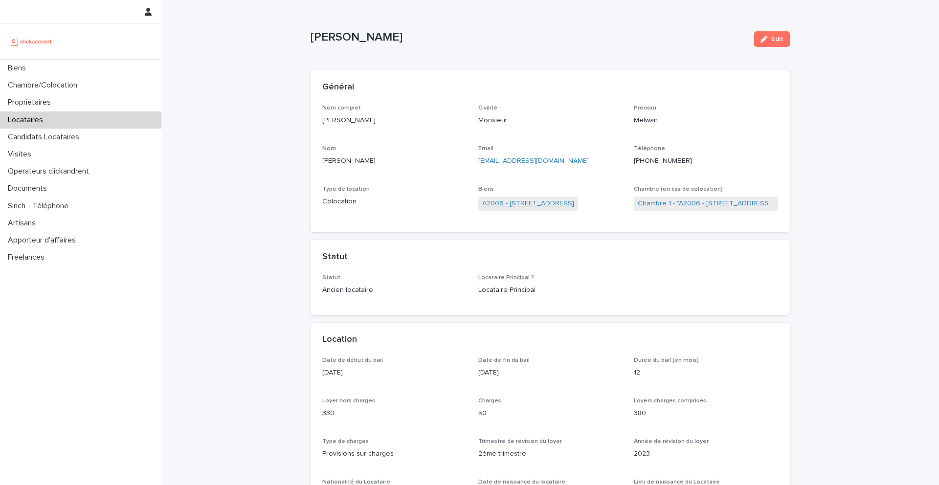
click at [573, 203] on link "A2006 - 5 Rue Du 8e Bataillon de Chasseurs, Amiens 80000" at bounding box center [528, 204] width 92 height 10
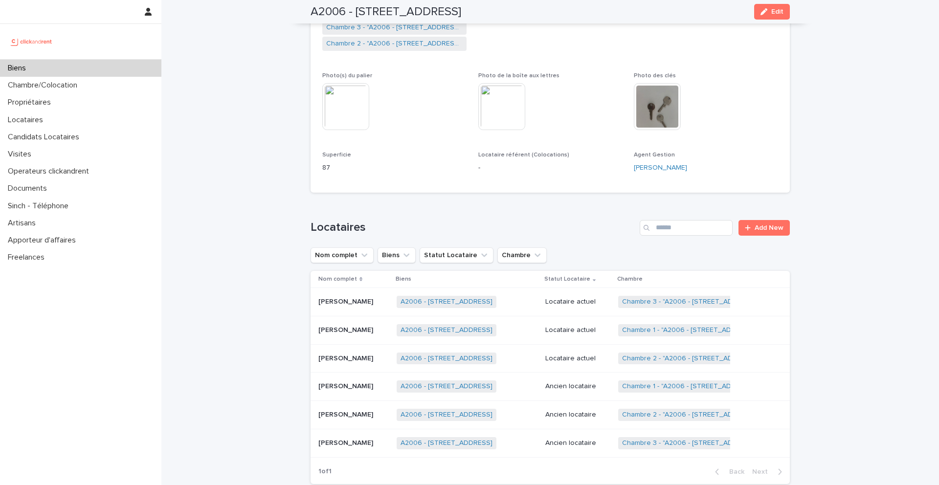
scroll to position [235, 0]
drag, startPoint x: 336, startPoint y: 166, endPoint x: 311, endPoint y: 152, distance: 29.1
click at [311, 152] on div "Numéro de mandat A2006 Numéro 2006 Statut Mise en Location En location Statut G…" at bounding box center [550, 30] width 479 height 321
click at [399, 178] on div "Superficie 87" at bounding box center [394, 164] width 144 height 29
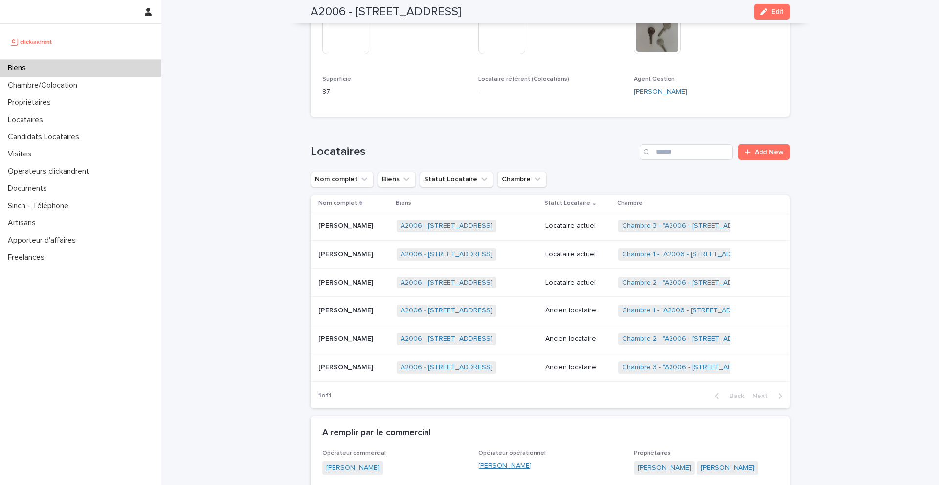
scroll to position [314, 0]
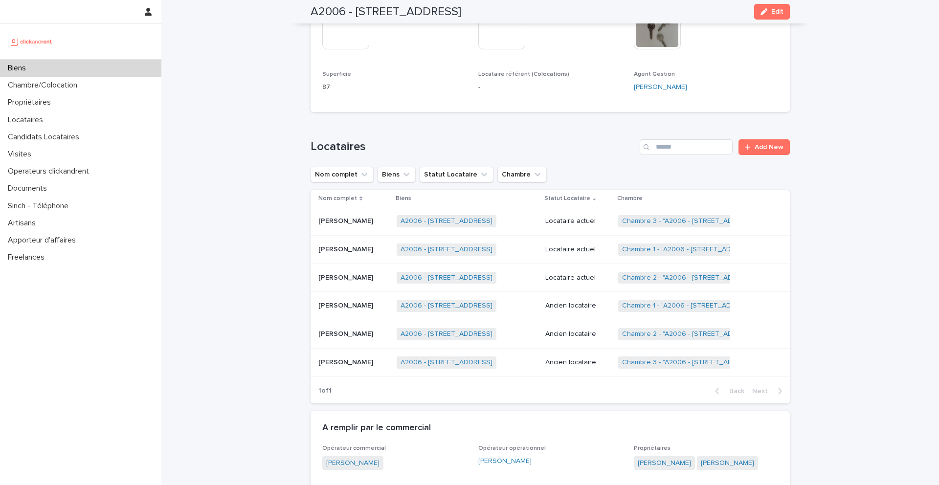
click at [348, 221] on p "Sullyvan Lemki" at bounding box center [346, 220] width 57 height 10
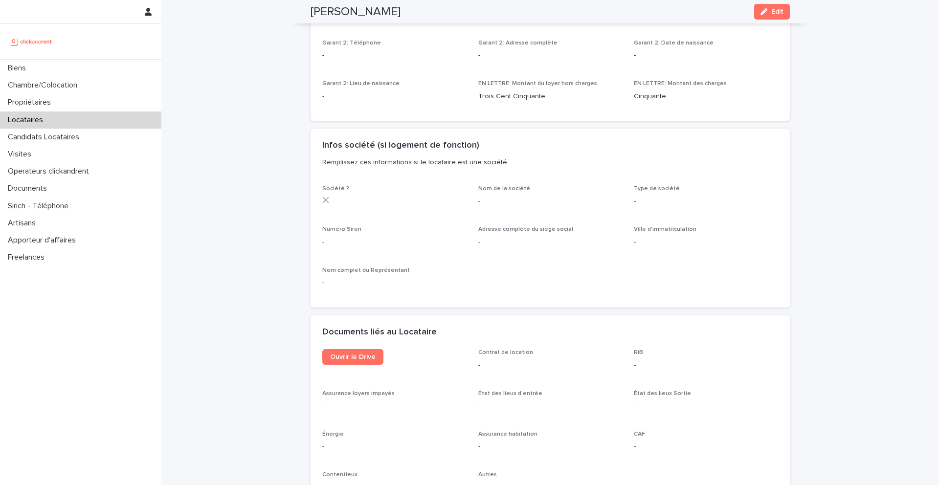
scroll to position [767, 0]
click at [357, 362] on link "Ouvrir le Drive" at bounding box center [352, 356] width 61 height 16
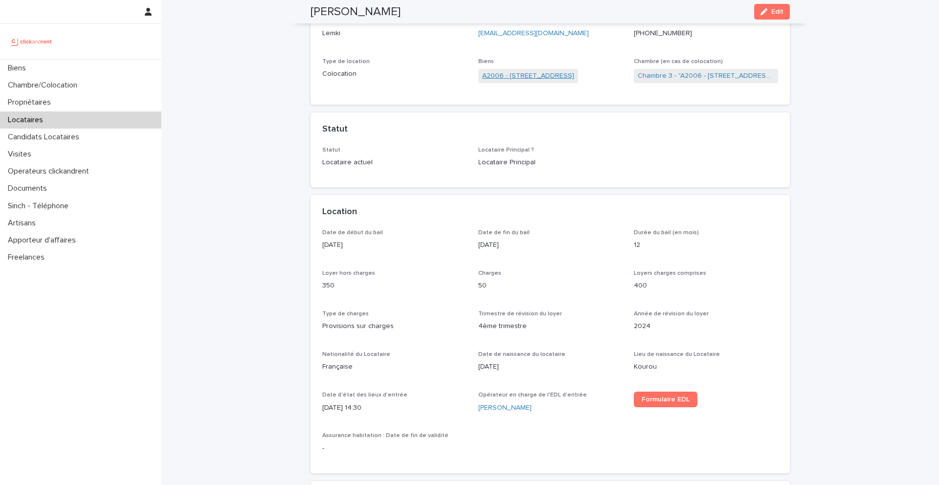
scroll to position [0, 0]
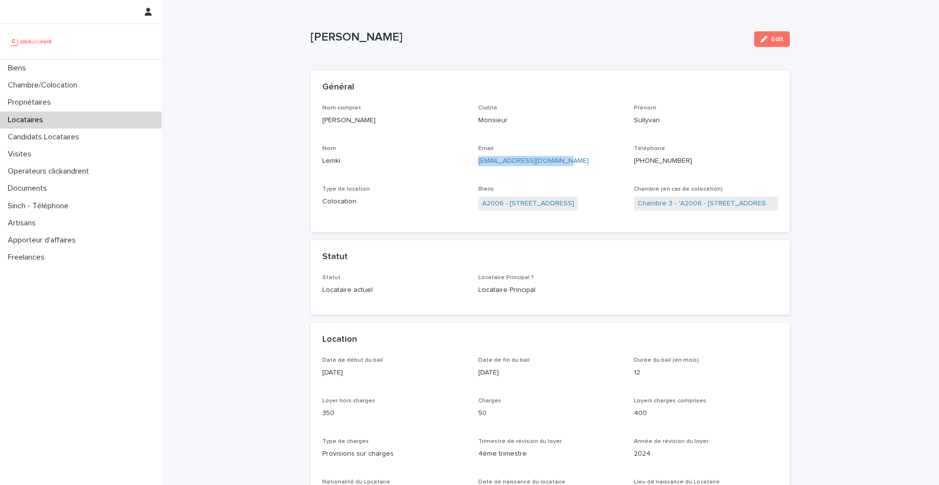
drag, startPoint x: 571, startPoint y: 160, endPoint x: 473, endPoint y: 164, distance: 97.4
click at [473, 164] on div "Nom complet Sullyvan Lemki Civilité Monsieur Prénom Sullyvan Nom Lemki Email su…" at bounding box center [550, 163] width 456 height 116
copy link "sullyvan.lemki@gmail.com"
click at [544, 204] on link "A2006 - 5 Rue Du 8e Bataillon de Chasseurs, Amiens 80000" at bounding box center [528, 204] width 92 height 10
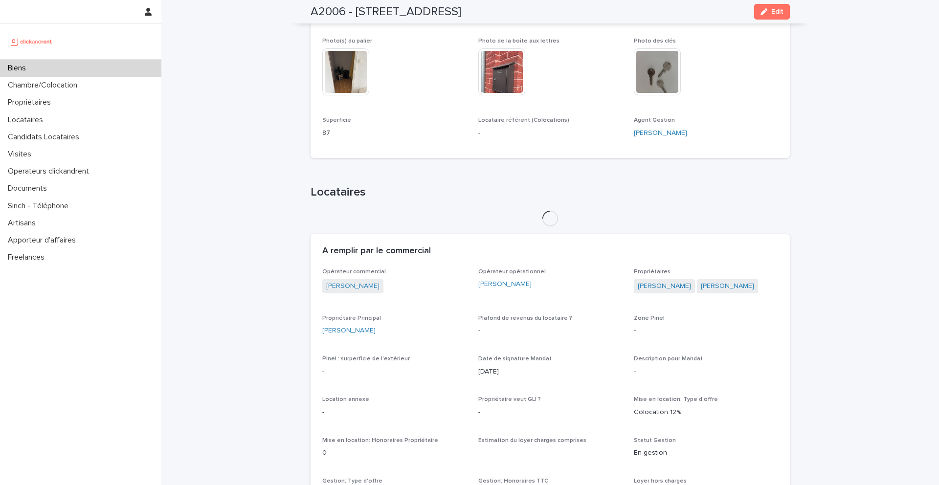
scroll to position [271, 0]
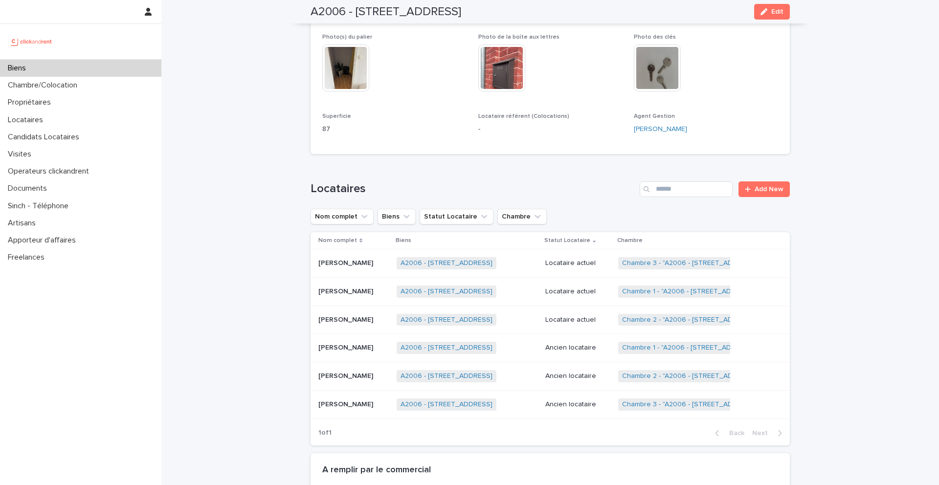
click at [362, 294] on p "Mohamed Attegue" at bounding box center [346, 291] width 57 height 10
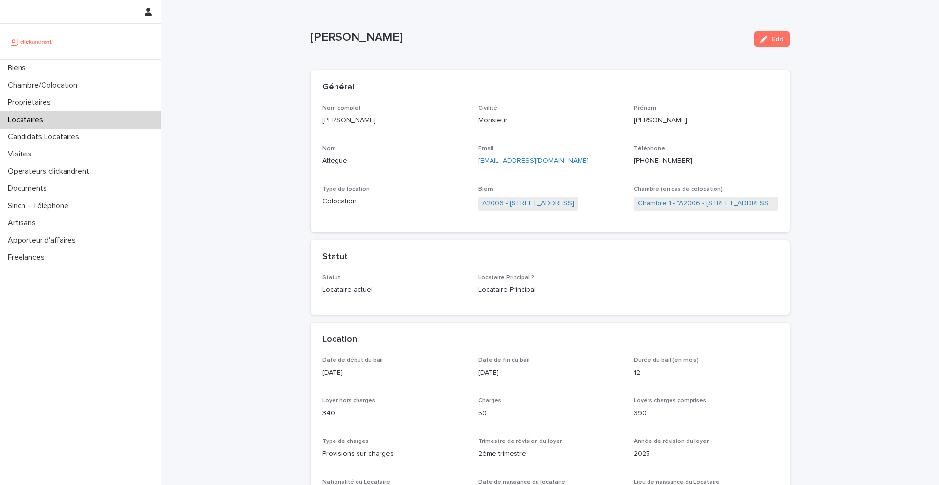
click at [552, 205] on link "A2006 - 5 Rue Du 8e Bataillon de Chasseurs, Amiens 80000" at bounding box center [528, 204] width 92 height 10
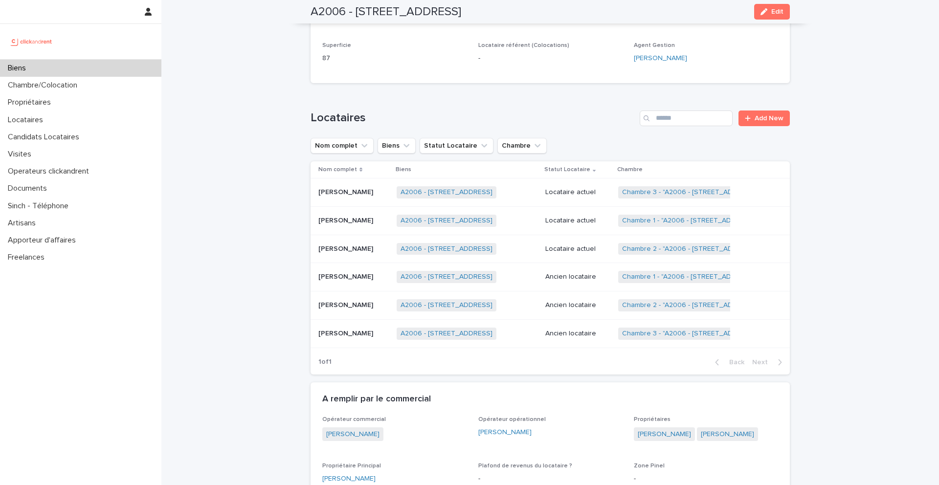
scroll to position [348, 0]
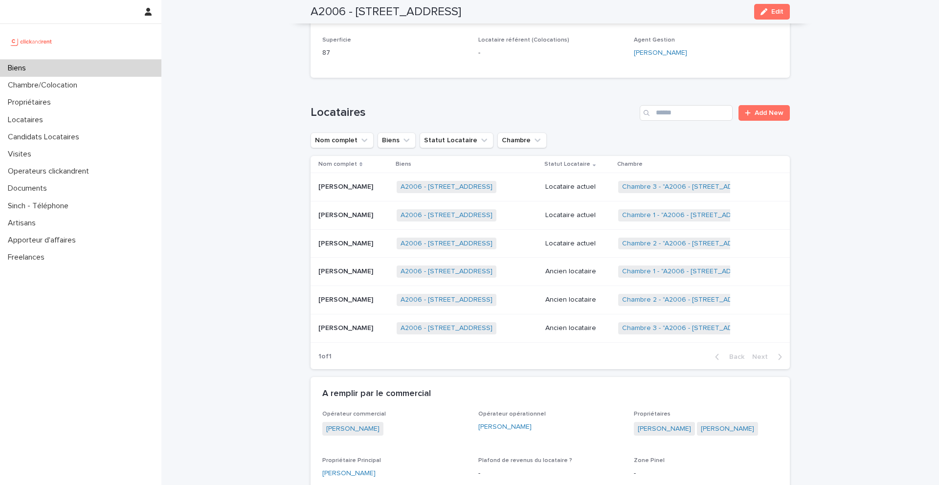
click at [350, 184] on p "Sullyvan Lemki" at bounding box center [346, 186] width 57 height 10
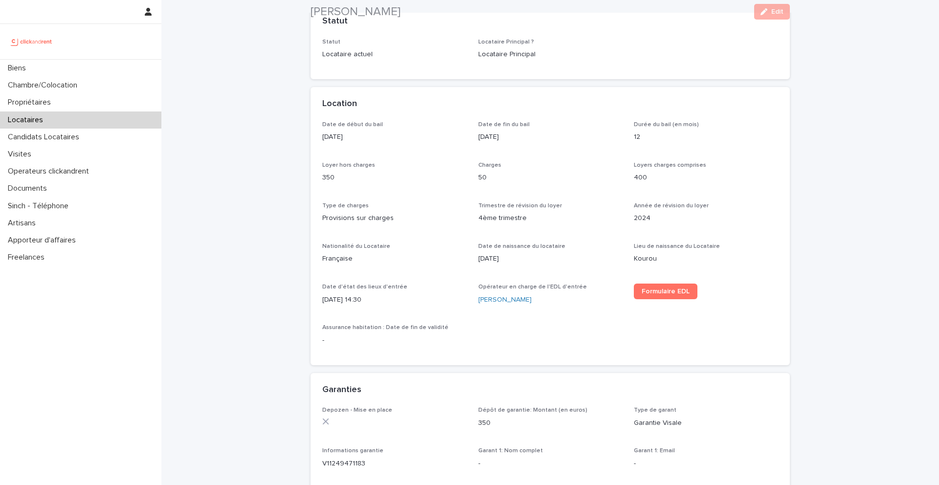
scroll to position [244, 0]
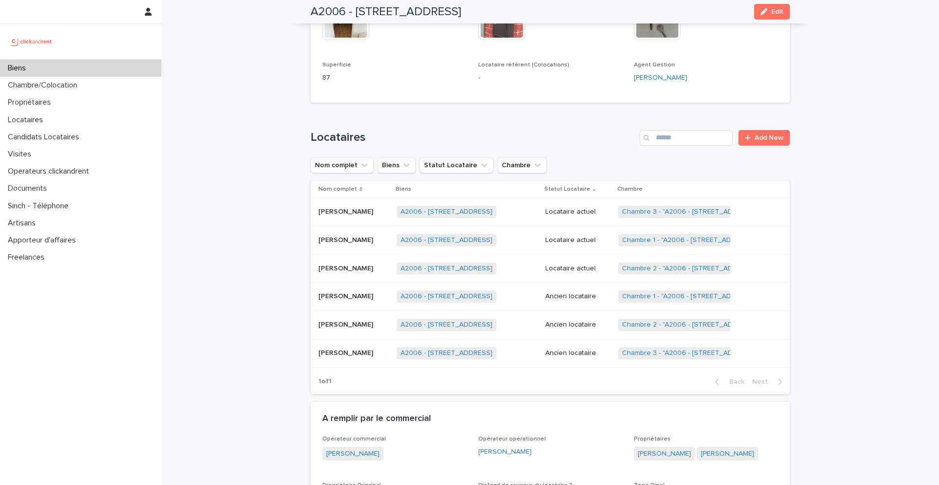
scroll to position [337, 0]
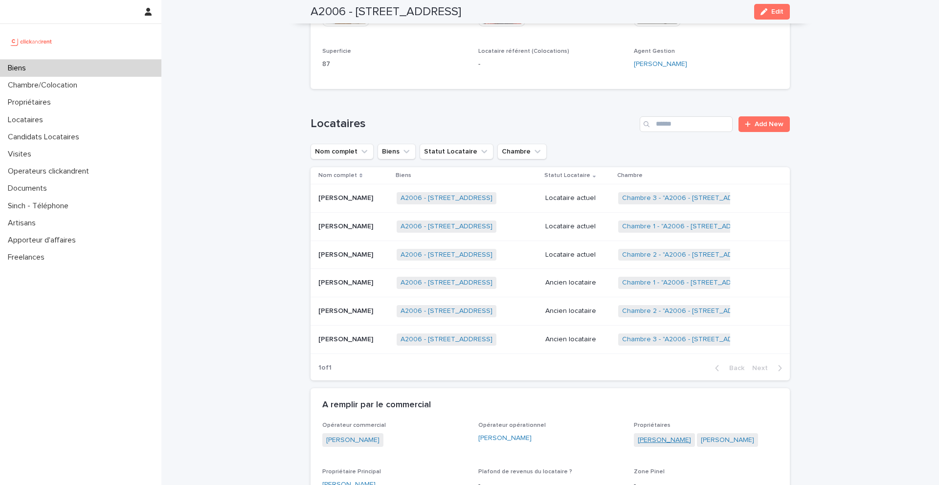
click at [661, 440] on link "Elsa Martineau" at bounding box center [664, 440] width 53 height 10
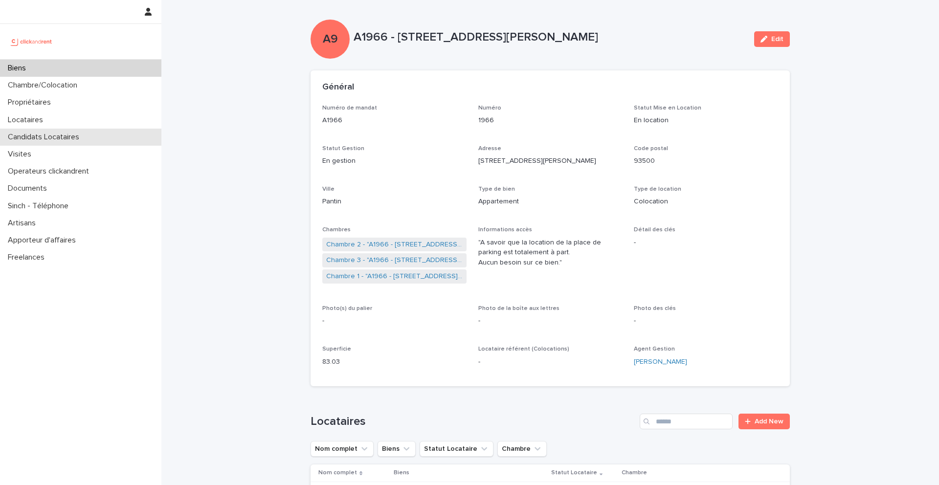
click at [59, 131] on div "Candidats Locataires" at bounding box center [80, 137] width 161 height 17
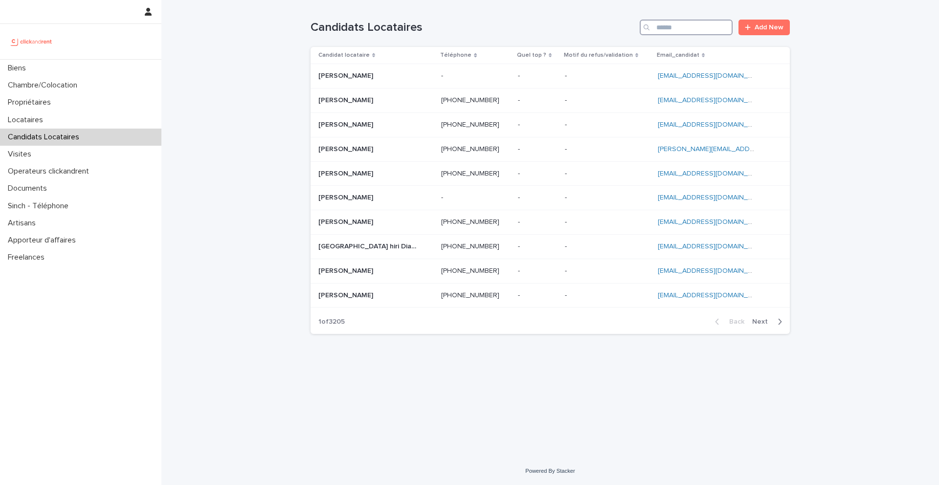
click at [703, 31] on input "Search" at bounding box center [686, 28] width 93 height 16
paste input "*********"
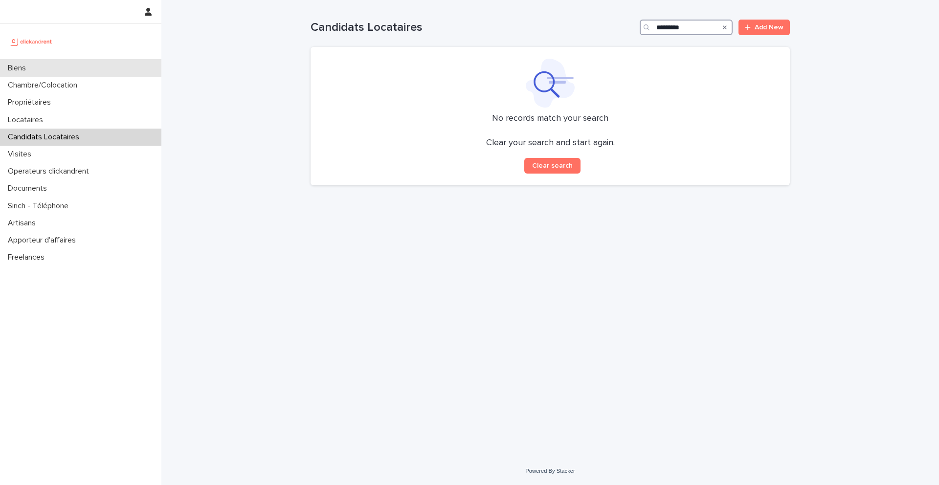
type input "*********"
click at [65, 69] on div "Biens" at bounding box center [80, 68] width 161 height 17
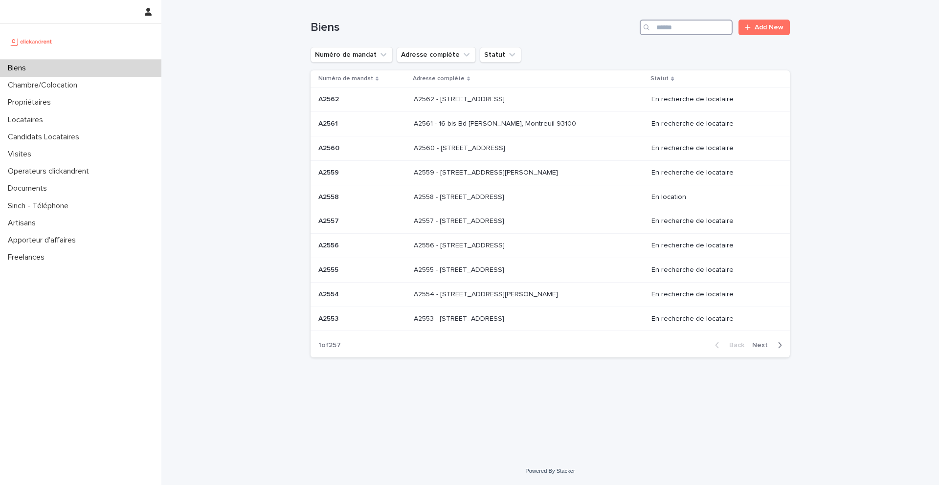
click at [694, 27] on input "Search" at bounding box center [686, 28] width 93 height 16
type input "*****"
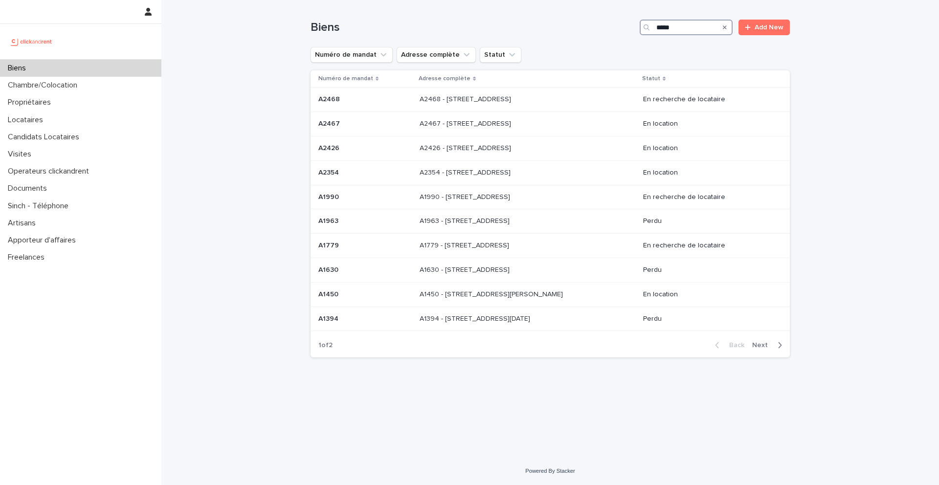
click at [687, 29] on input "*****" at bounding box center [686, 28] width 93 height 16
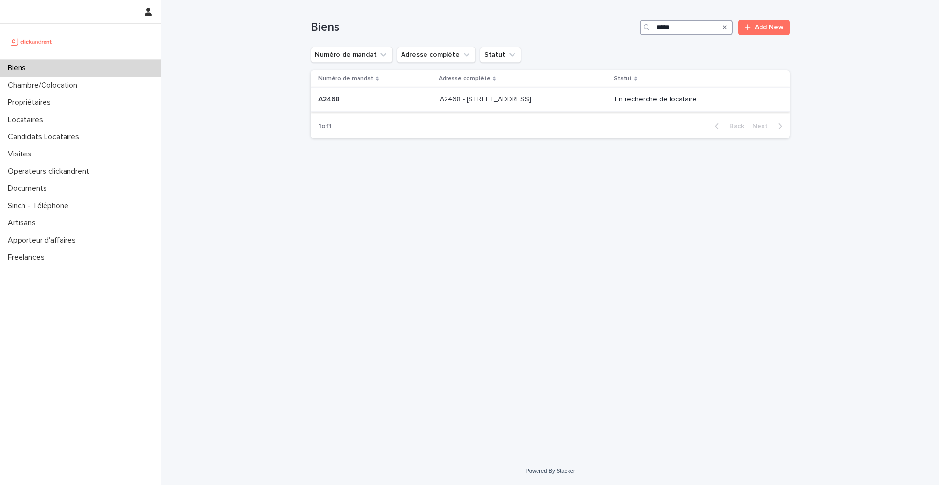
type input "*****"
click at [487, 102] on p "A2468 - [STREET_ADDRESS]" at bounding box center [486, 98] width 93 height 10
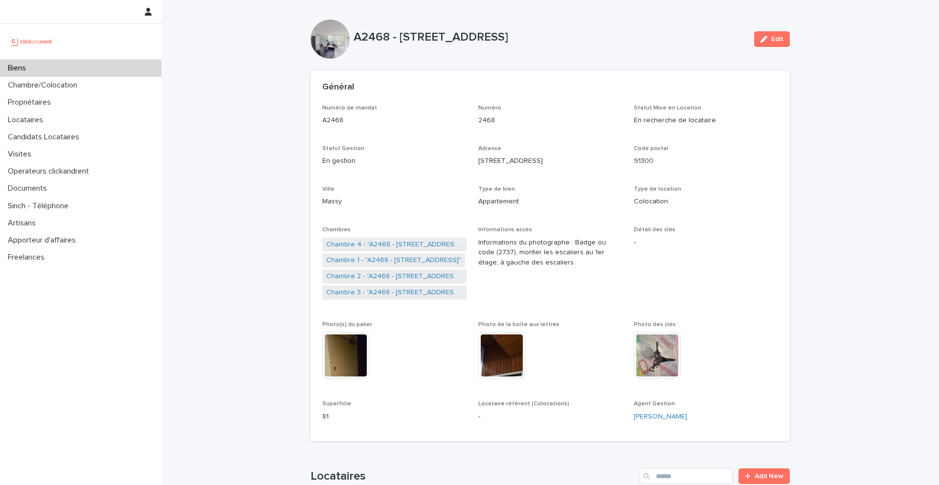
click at [97, 69] on div "Biens" at bounding box center [80, 68] width 161 height 17
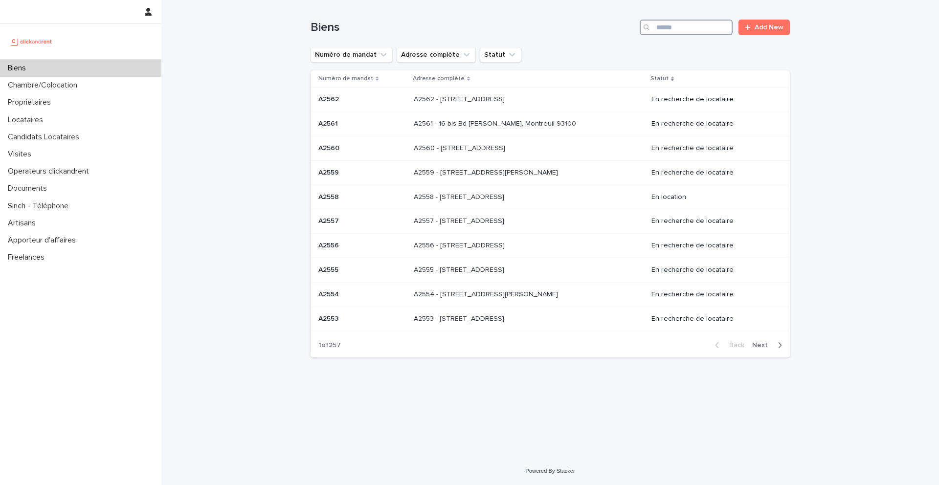
click at [679, 26] on input "Search" at bounding box center [686, 28] width 93 height 16
click at [680, 29] on input "Search" at bounding box center [686, 28] width 93 height 16
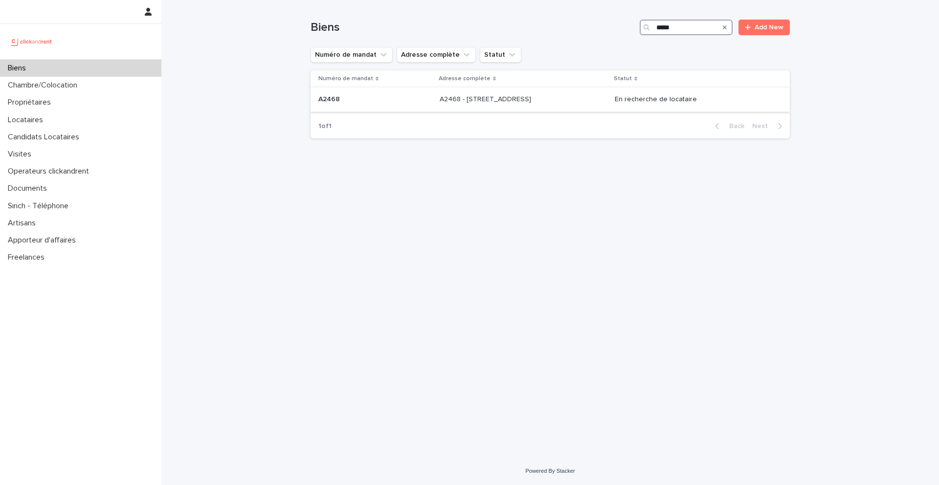
type input "*****"
click at [489, 96] on p "A2468 - [STREET_ADDRESS]" at bounding box center [486, 98] width 93 height 10
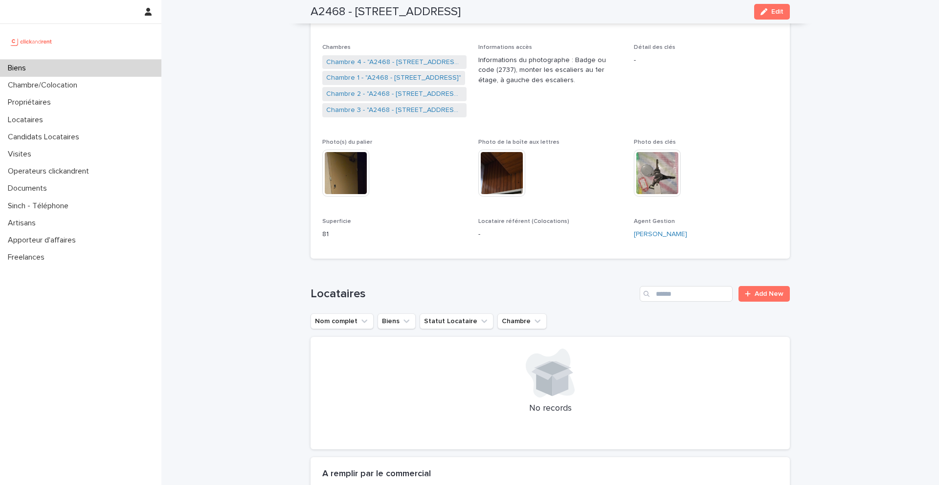
scroll to position [174, 0]
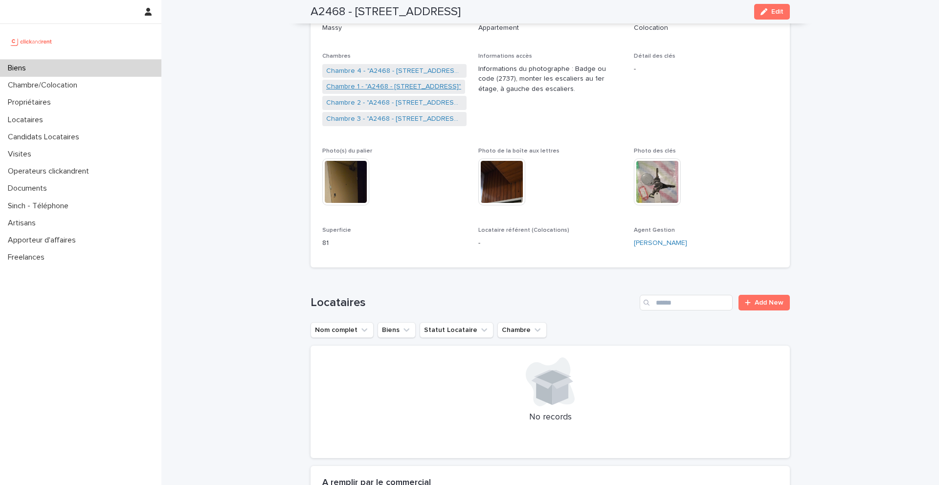
click at [393, 90] on link "Chambre 1 - "A2468 - [STREET_ADDRESS]"" at bounding box center [393, 87] width 135 height 10
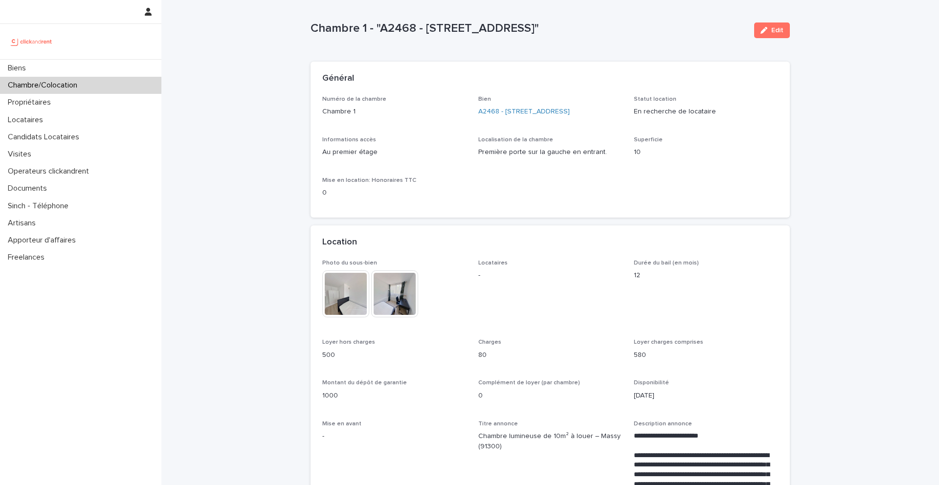
scroll to position [5, 0]
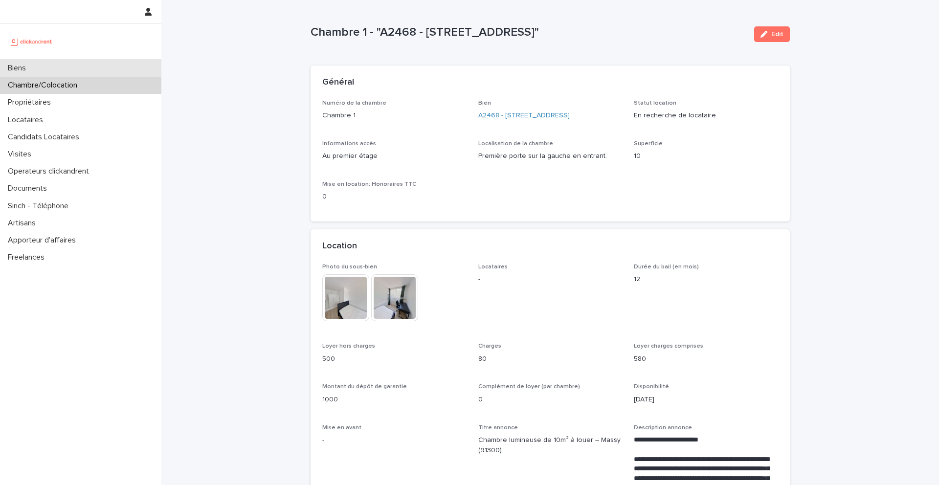
click at [41, 73] on div "Biens" at bounding box center [80, 68] width 161 height 17
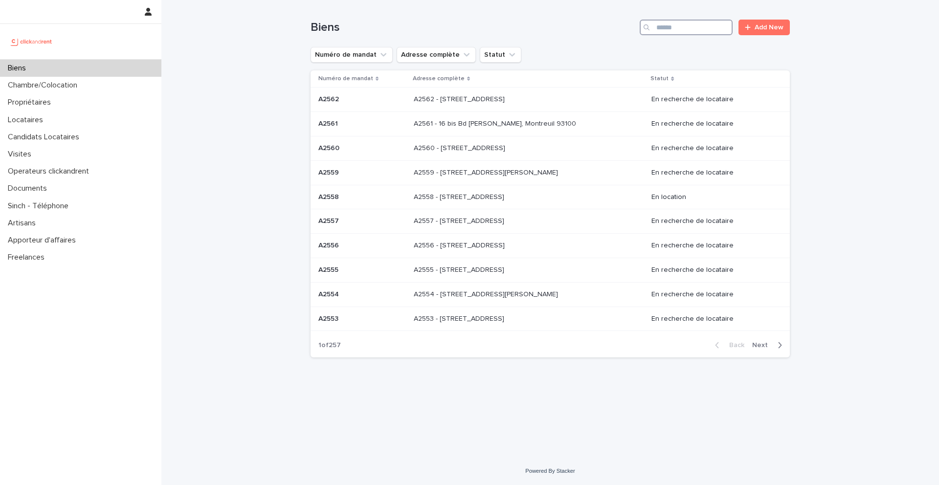
click at [690, 24] on input "Search" at bounding box center [686, 28] width 93 height 16
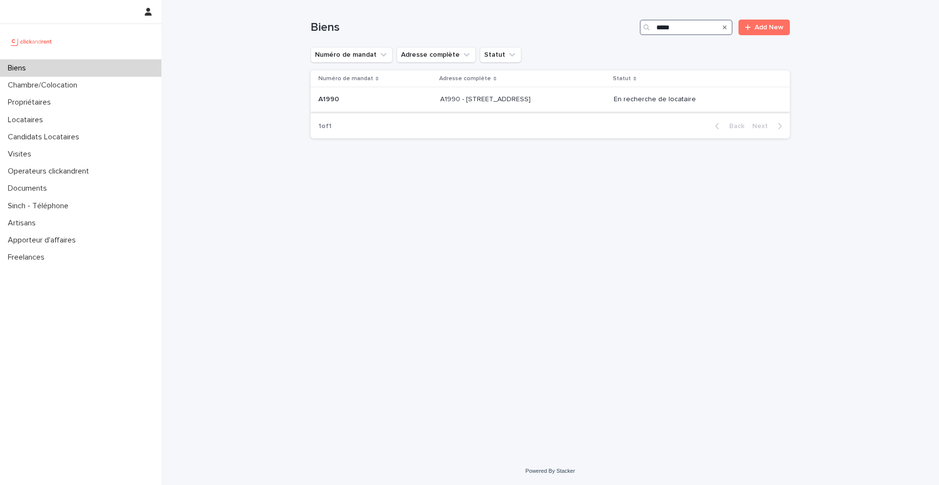
type input "*****"
click at [349, 102] on p at bounding box center [375, 99] width 114 height 8
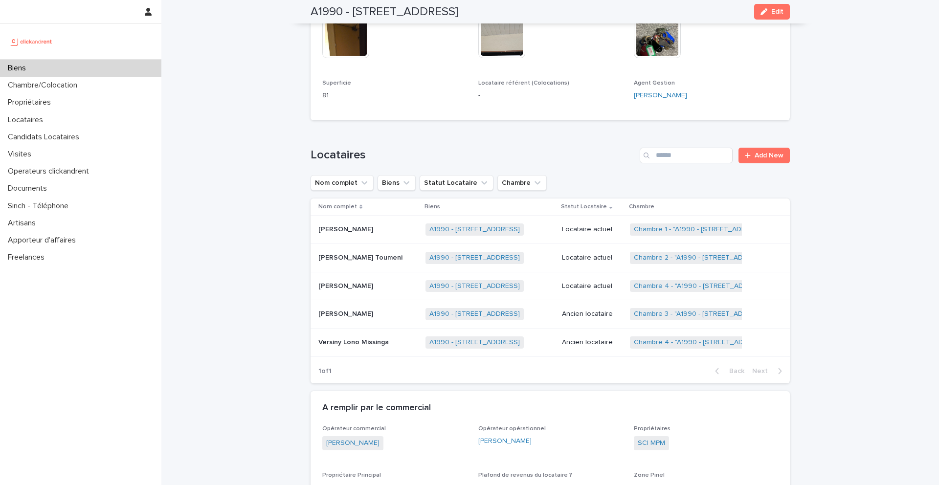
scroll to position [385, 0]
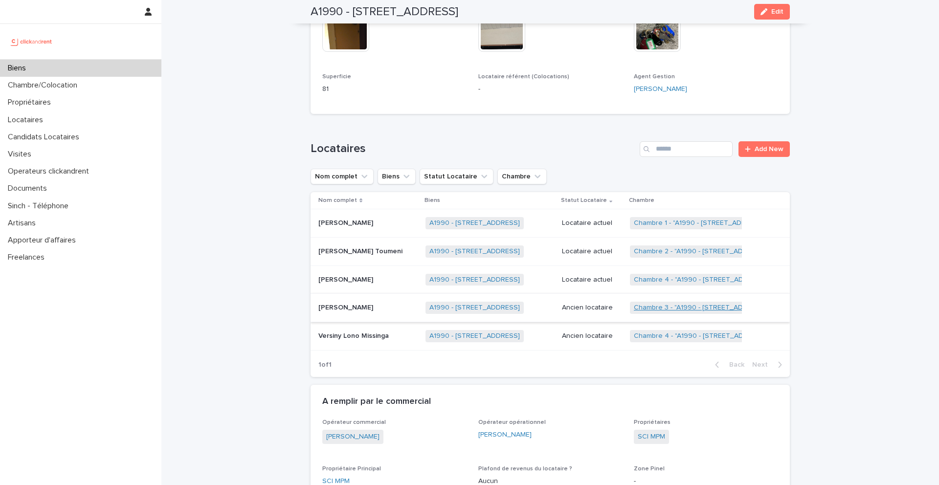
click at [674, 309] on link "Chambre 3 - "A1990 - 21 Avenue Nationale, Massy 91300"" at bounding box center [701, 308] width 135 height 8
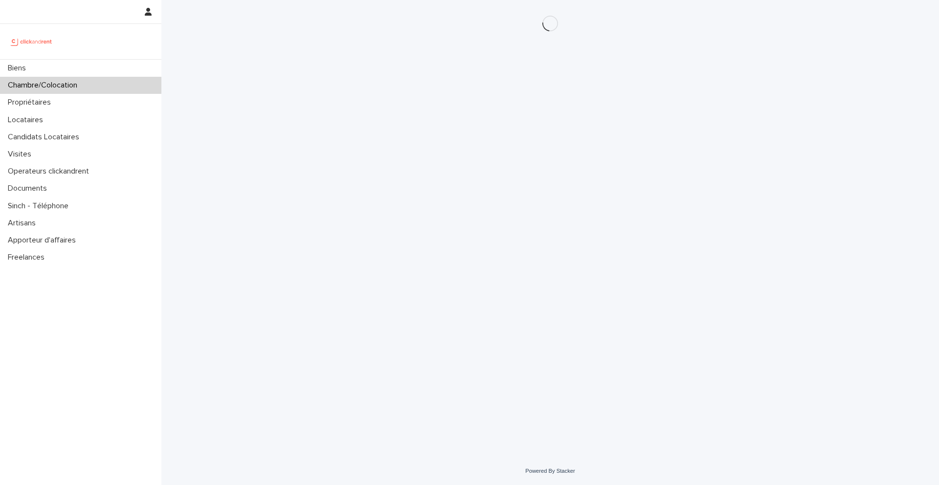
click at [674, 309] on div "Loading... Saving… Loading... Saving…" at bounding box center [550, 216] width 489 height 433
click at [640, 212] on div "Loading... Saving… Loading... Saving…" at bounding box center [550, 216] width 489 height 433
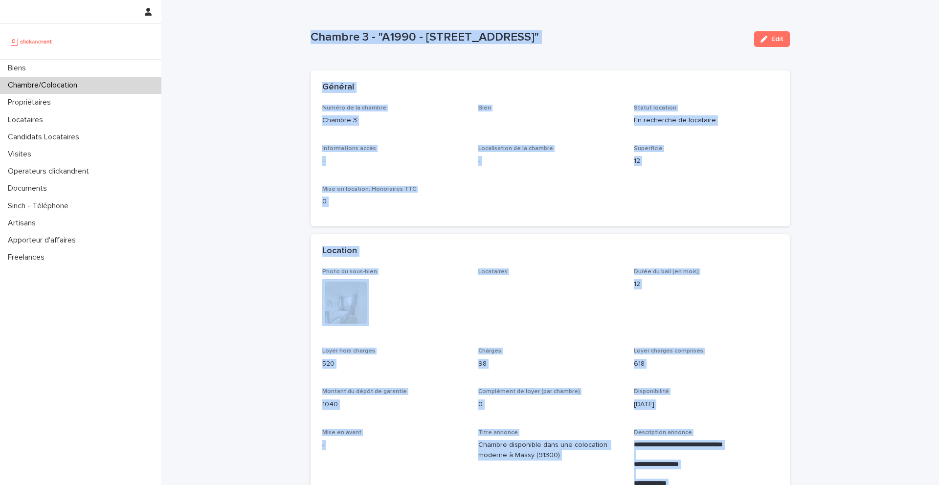
click at [640, 212] on div "Numéro de la chambre Chambre 3 Bien Statut location En recherche de locataire I…" at bounding box center [550, 160] width 456 height 111
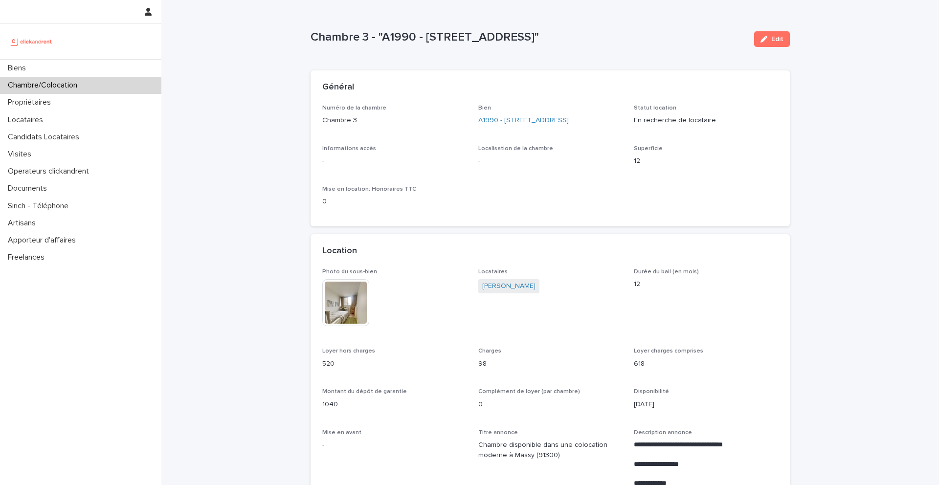
drag, startPoint x: 610, startPoint y: 36, endPoint x: 426, endPoint y: 32, distance: 184.0
click at [426, 32] on p "Chambre 3 - "A1990 - 21 Avenue Nationale, Massy 91300"" at bounding box center [529, 37] width 436 height 14
click at [497, 118] on link "A1990 - 21 Avenue Nationale, Massy 91300" at bounding box center [523, 120] width 90 height 10
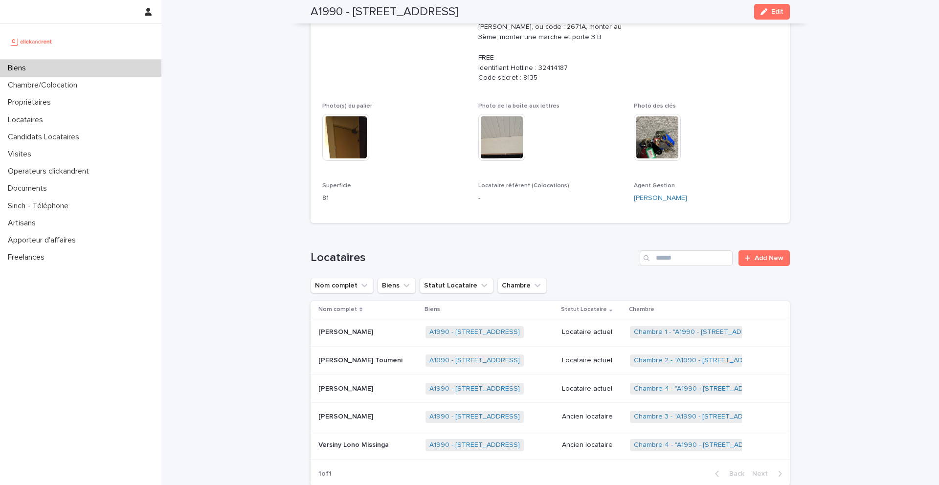
scroll to position [280, 0]
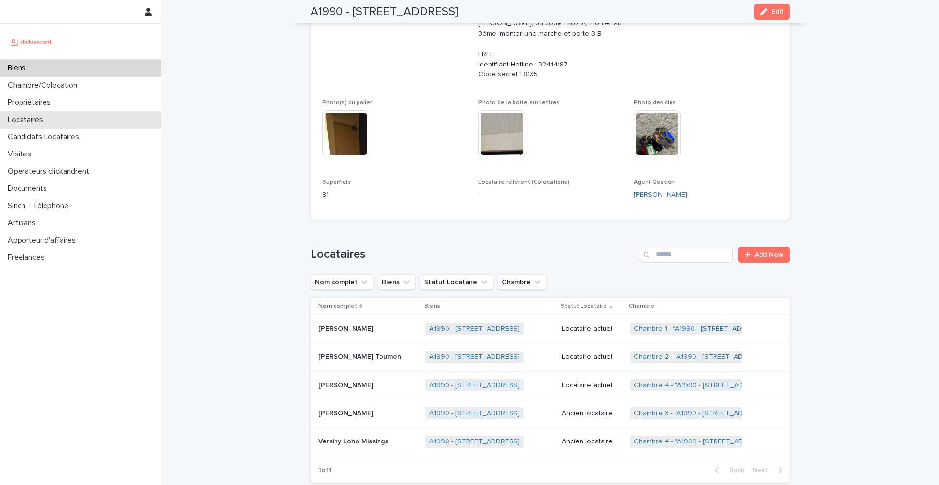
click at [43, 115] on p "Locataires" at bounding box center [27, 119] width 47 height 9
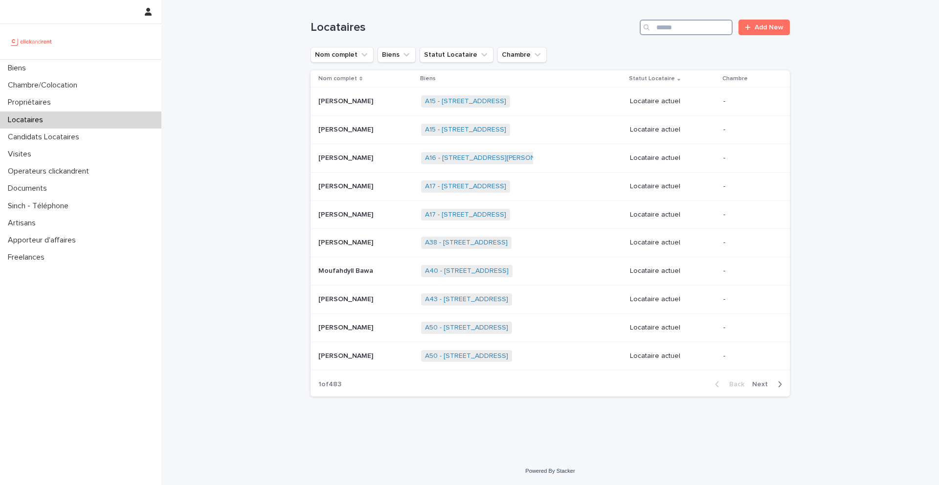
click at [670, 26] on input "Search" at bounding box center [686, 28] width 93 height 16
paste input "**********"
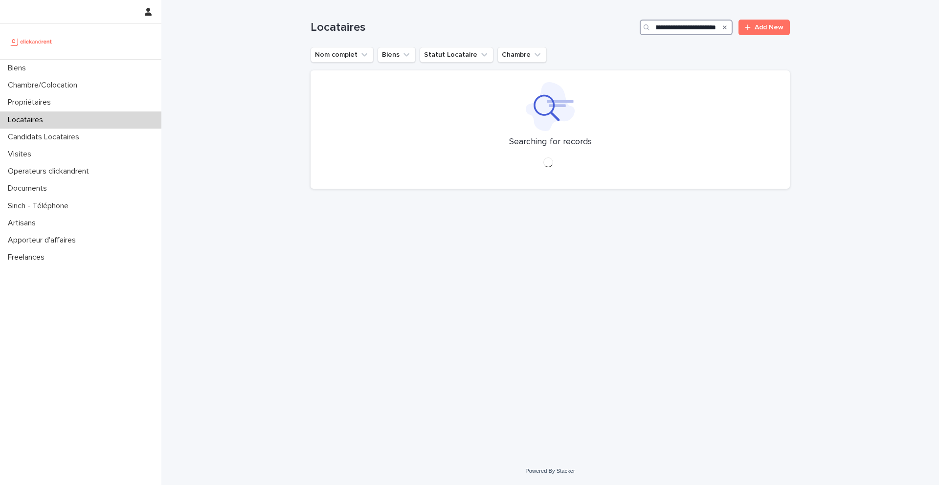
type input "**********"
click at [726, 26] on icon "Search" at bounding box center [725, 27] width 4 height 6
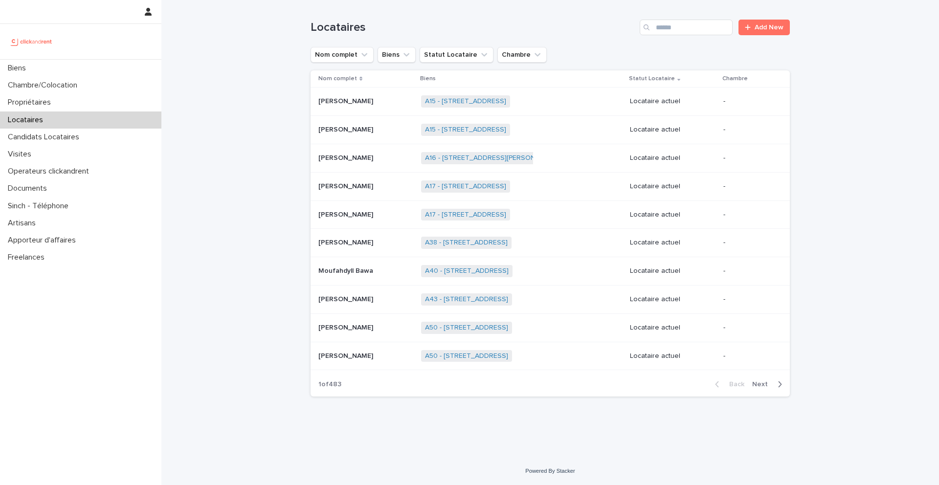
click at [532, 22] on h1 "Locataires" at bounding box center [473, 28] width 325 height 14
click at [813, 67] on div "Loading... Saving… Loading... Saving… Locataires Add New Nom complet Biens Stat…" at bounding box center [550, 228] width 778 height 457
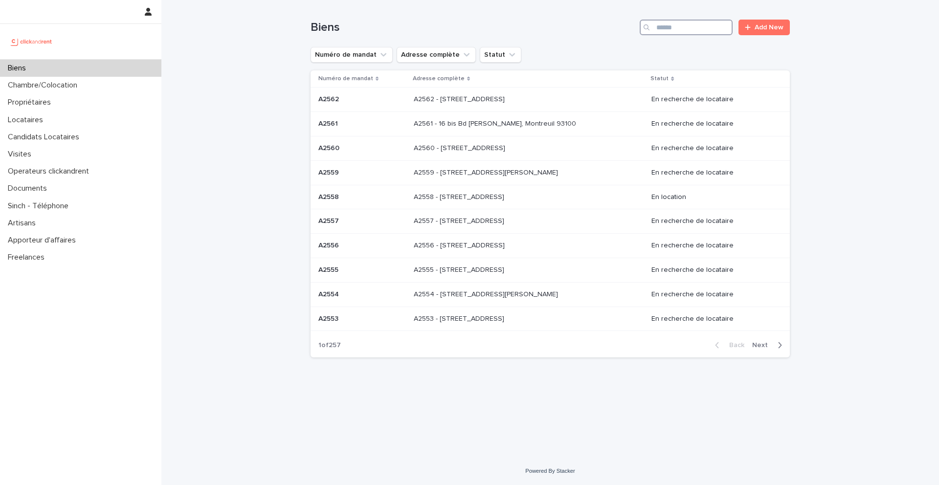
click at [680, 31] on input "Search" at bounding box center [686, 28] width 93 height 16
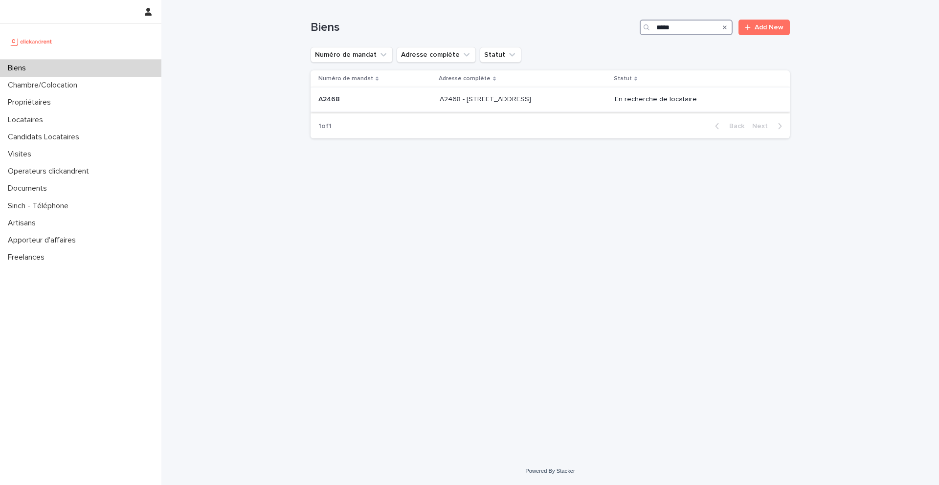
type input "*****"
click at [336, 102] on p "A2468" at bounding box center [329, 98] width 23 height 10
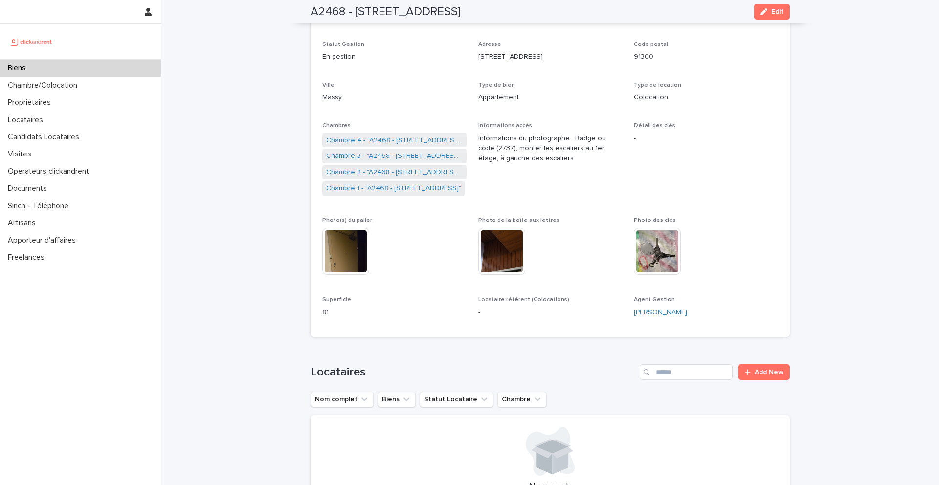
scroll to position [98, 0]
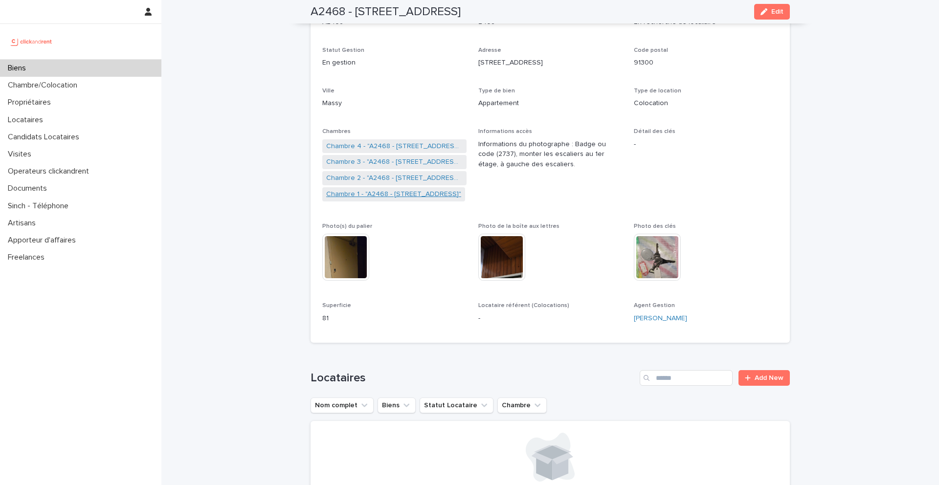
click at [372, 195] on link "Chambre 1 - "A2468 - [STREET_ADDRESS]"" at bounding box center [393, 194] width 135 height 10
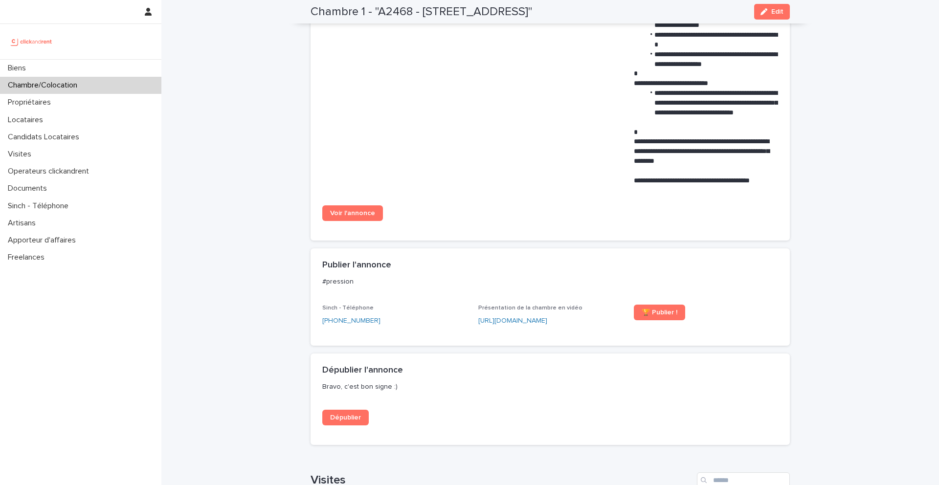
scroll to position [761, 0]
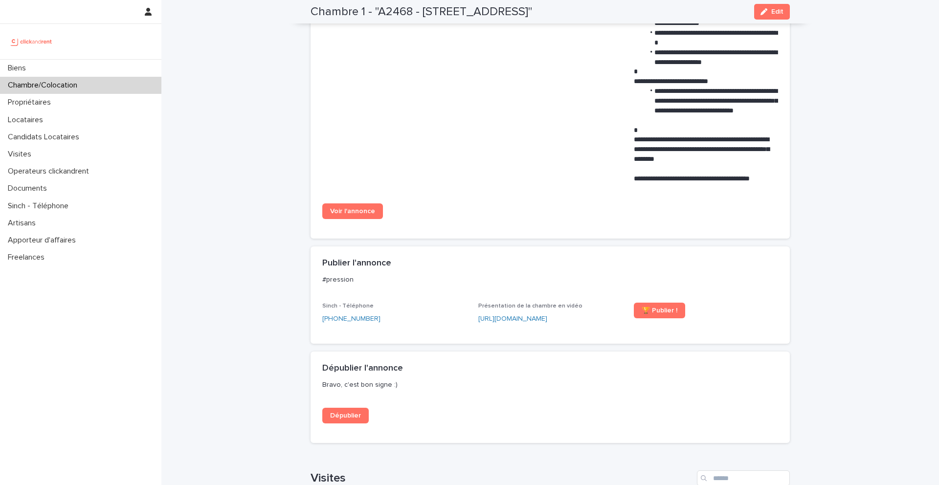
drag, startPoint x: 357, startPoint y: 211, endPoint x: 345, endPoint y: 10, distance: 201.4
click at [53, 104] on p "Propriétaires" at bounding box center [31, 102] width 55 height 9
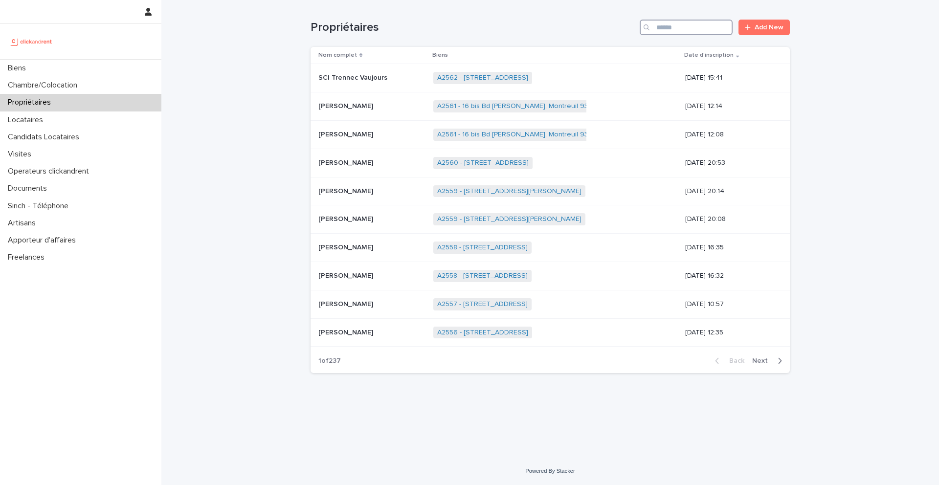
click at [713, 29] on input "Search" at bounding box center [686, 28] width 93 height 16
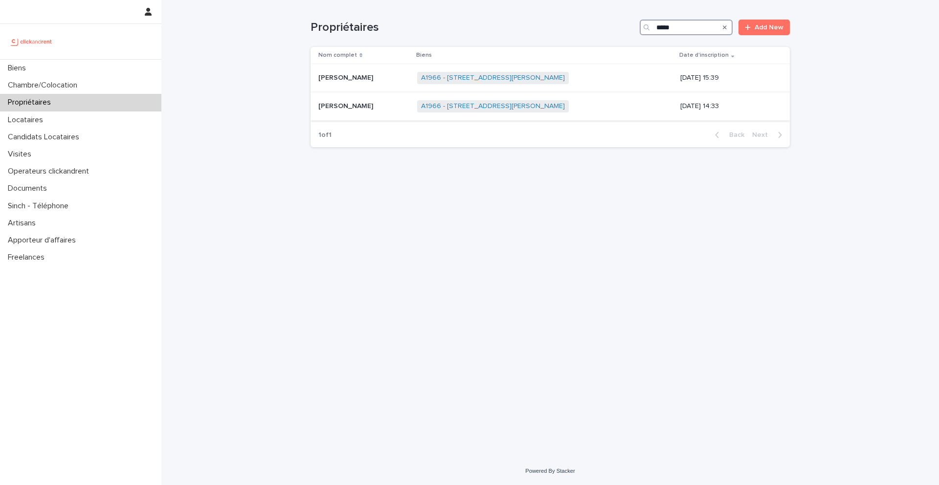
type input "*****"
click at [369, 106] on p "[PERSON_NAME]" at bounding box center [346, 105] width 57 height 10
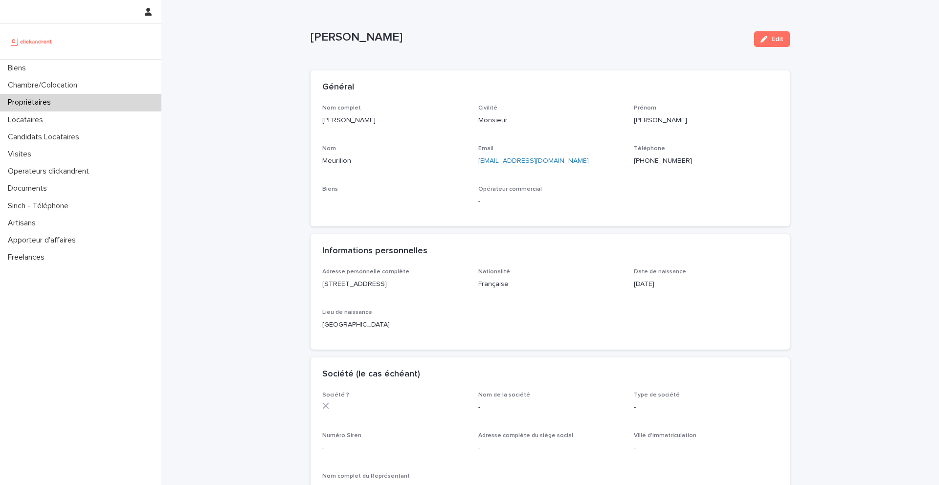
click at [710, 161] on p "[PHONE_NUMBER]" at bounding box center [706, 161] width 144 height 10
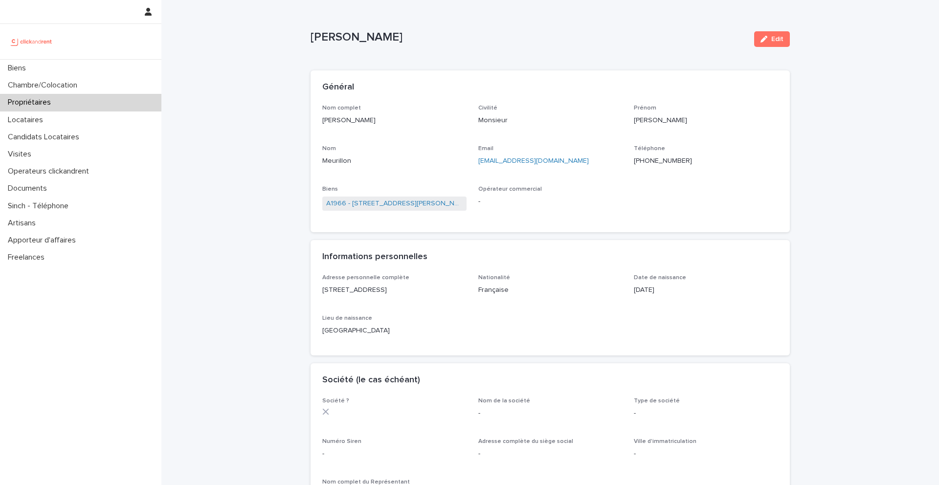
click at [649, 162] on ringoverc2c-number-84e06f14122c "[PHONE_NUMBER]" at bounding box center [663, 160] width 58 height 7
